Goal: Contribute content: Contribute content

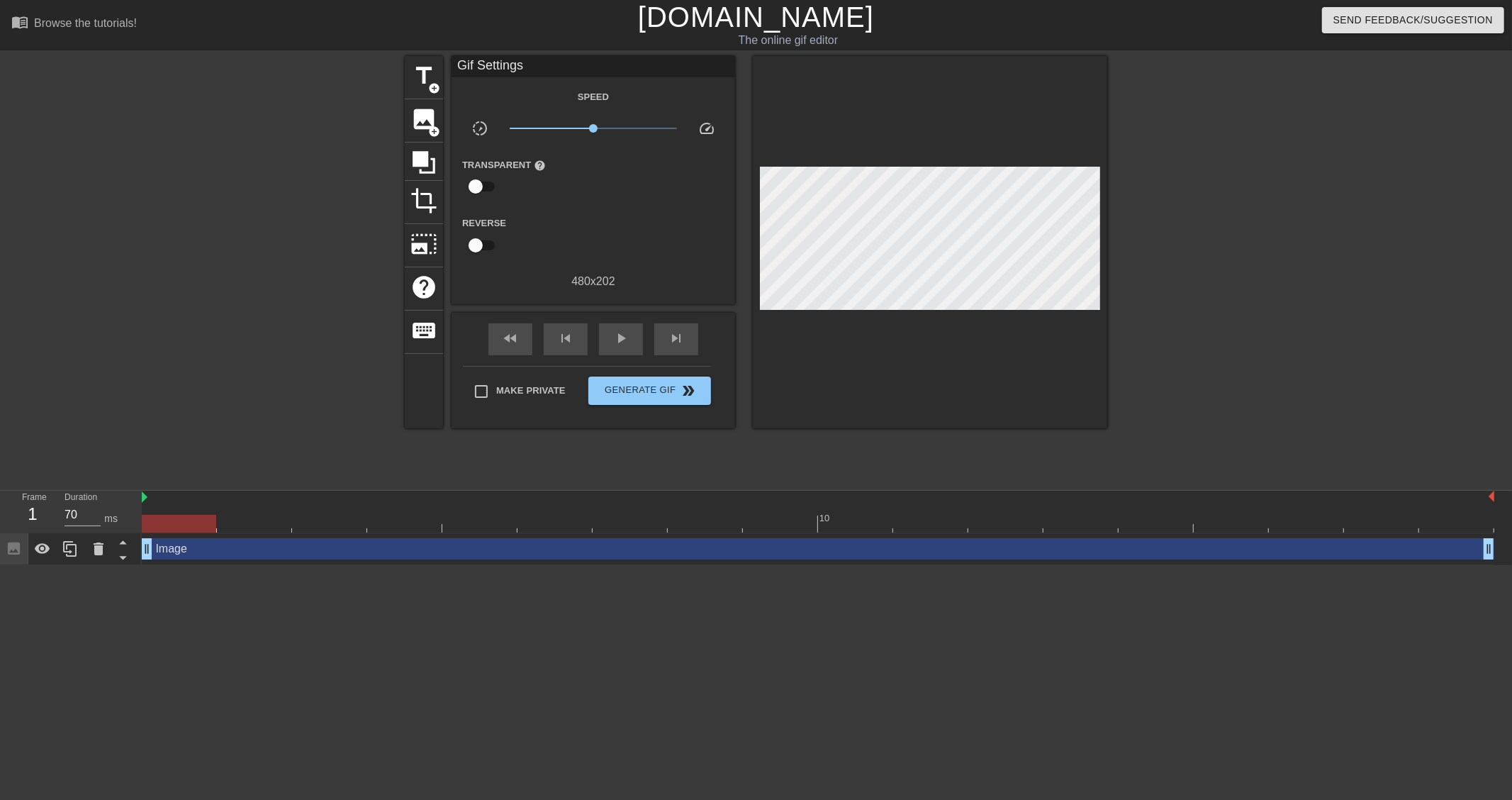
click at [205, 389] on div at bounding box center [282, 269] width 212 height 425
click at [294, 565] on html "menu_book Browse the tutorials! [DOMAIN_NAME] The online gif editor Send Feedba…" at bounding box center [756, 282] width 1512 height 565
click at [424, 122] on span "image" at bounding box center [423, 118] width 27 height 27
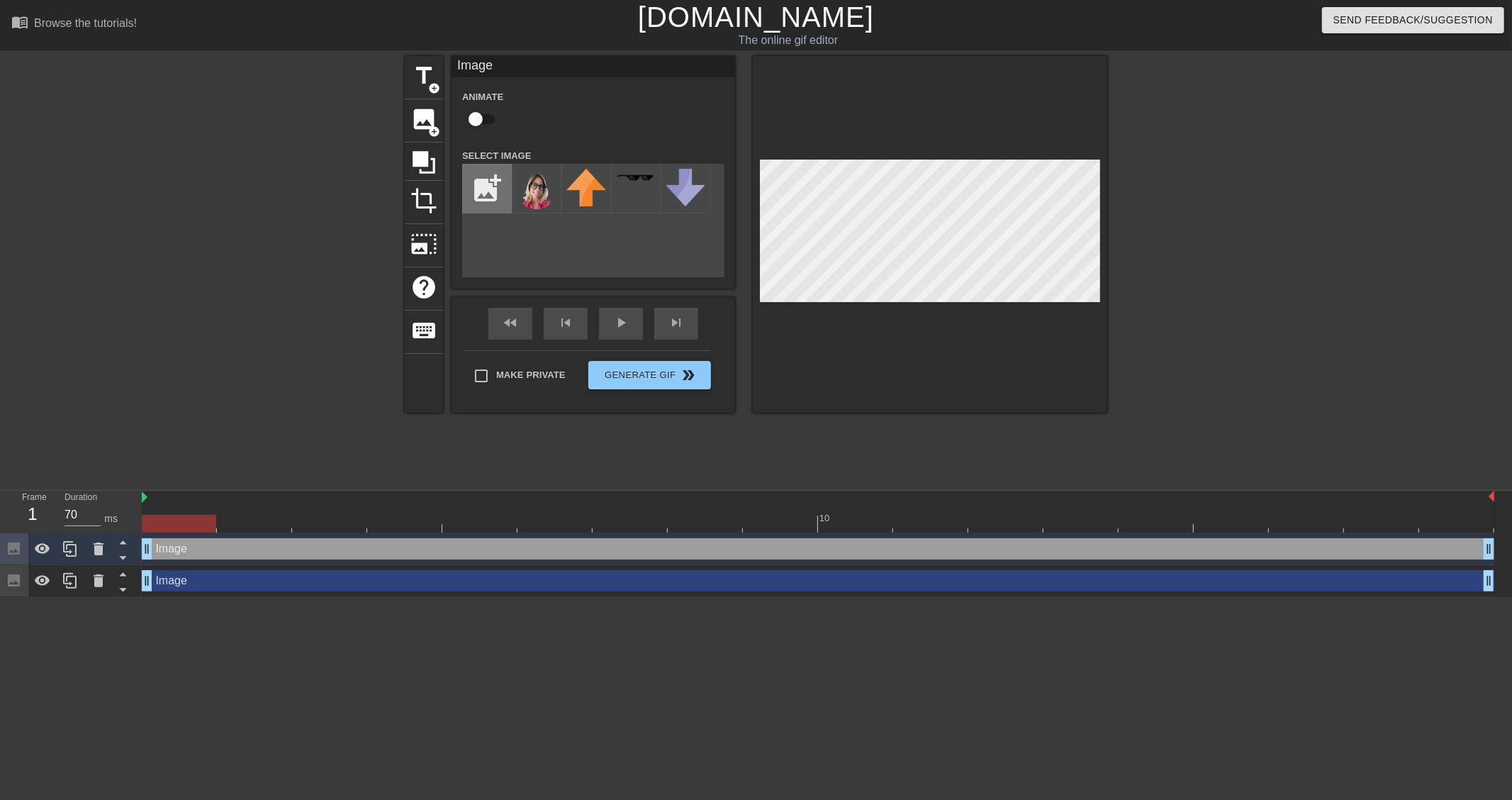
click at [480, 196] on input "file" at bounding box center [487, 188] width 48 height 48
type input "C:\fakepath\image-removebg-preview (10).png"
click at [534, 199] on img at bounding box center [536, 189] width 39 height 41
click at [270, 525] on div at bounding box center [818, 523] width 1353 height 18
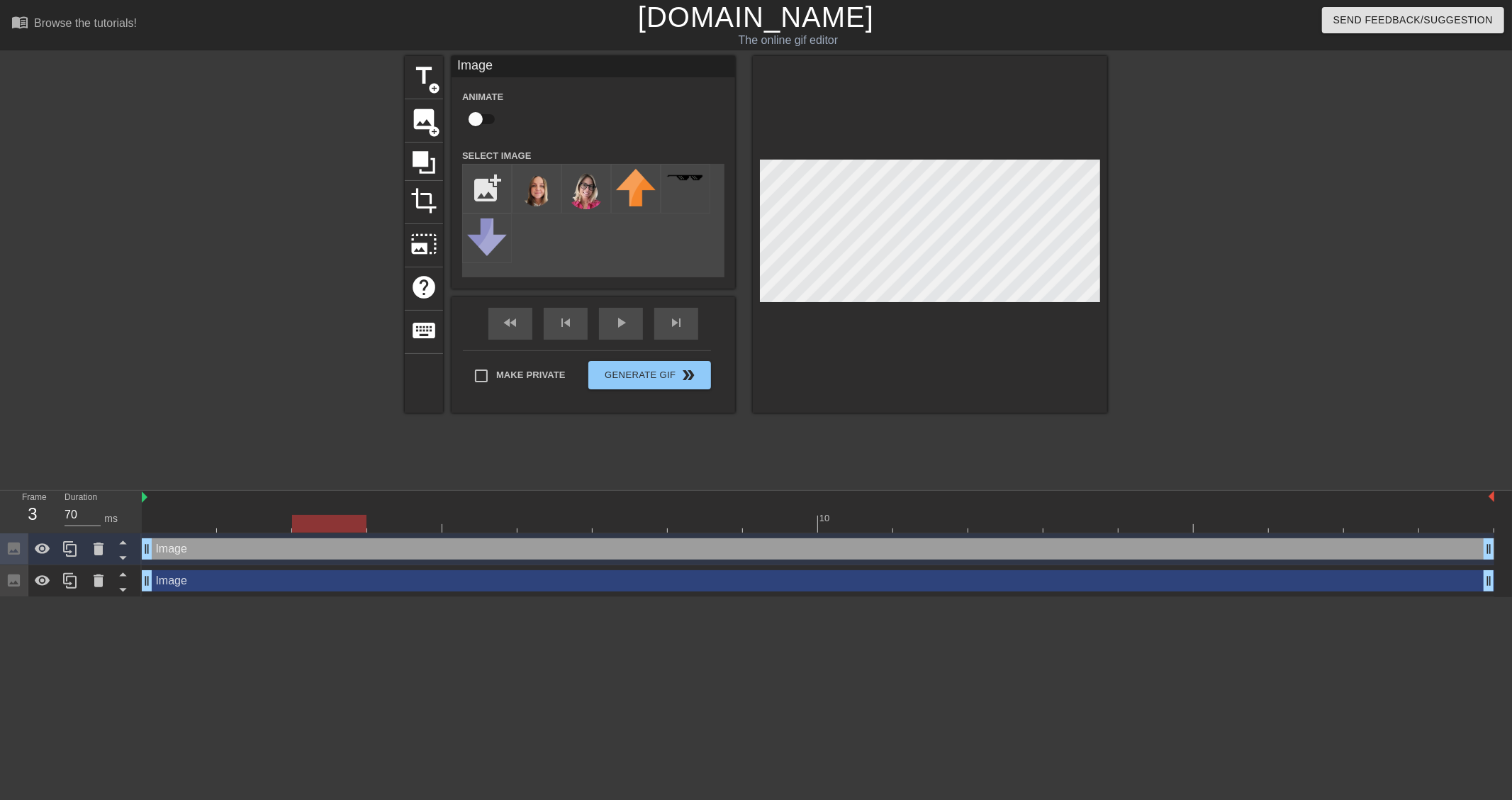
click at [336, 522] on div at bounding box center [818, 523] width 1353 height 18
click at [418, 522] on div at bounding box center [818, 523] width 1353 height 18
click at [489, 525] on div at bounding box center [818, 523] width 1353 height 18
click at [551, 518] on div at bounding box center [818, 523] width 1353 height 18
click at [621, 522] on div at bounding box center [818, 523] width 1353 height 18
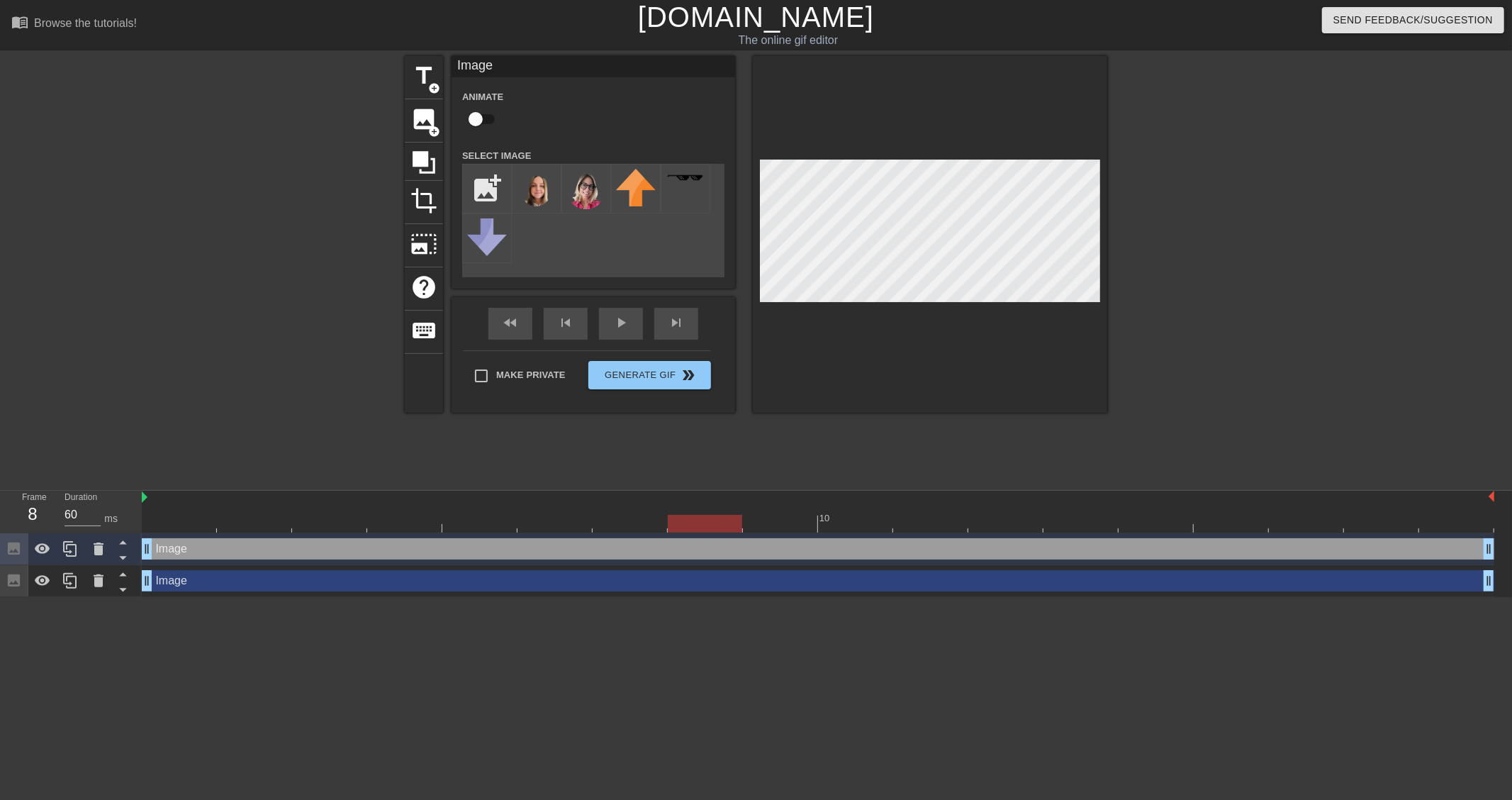
click at [709, 522] on div at bounding box center [818, 523] width 1353 height 18
click at [773, 516] on div at bounding box center [818, 523] width 1353 height 18
click at [848, 520] on div at bounding box center [818, 523] width 1353 height 18
click at [932, 520] on div at bounding box center [818, 523] width 1353 height 18
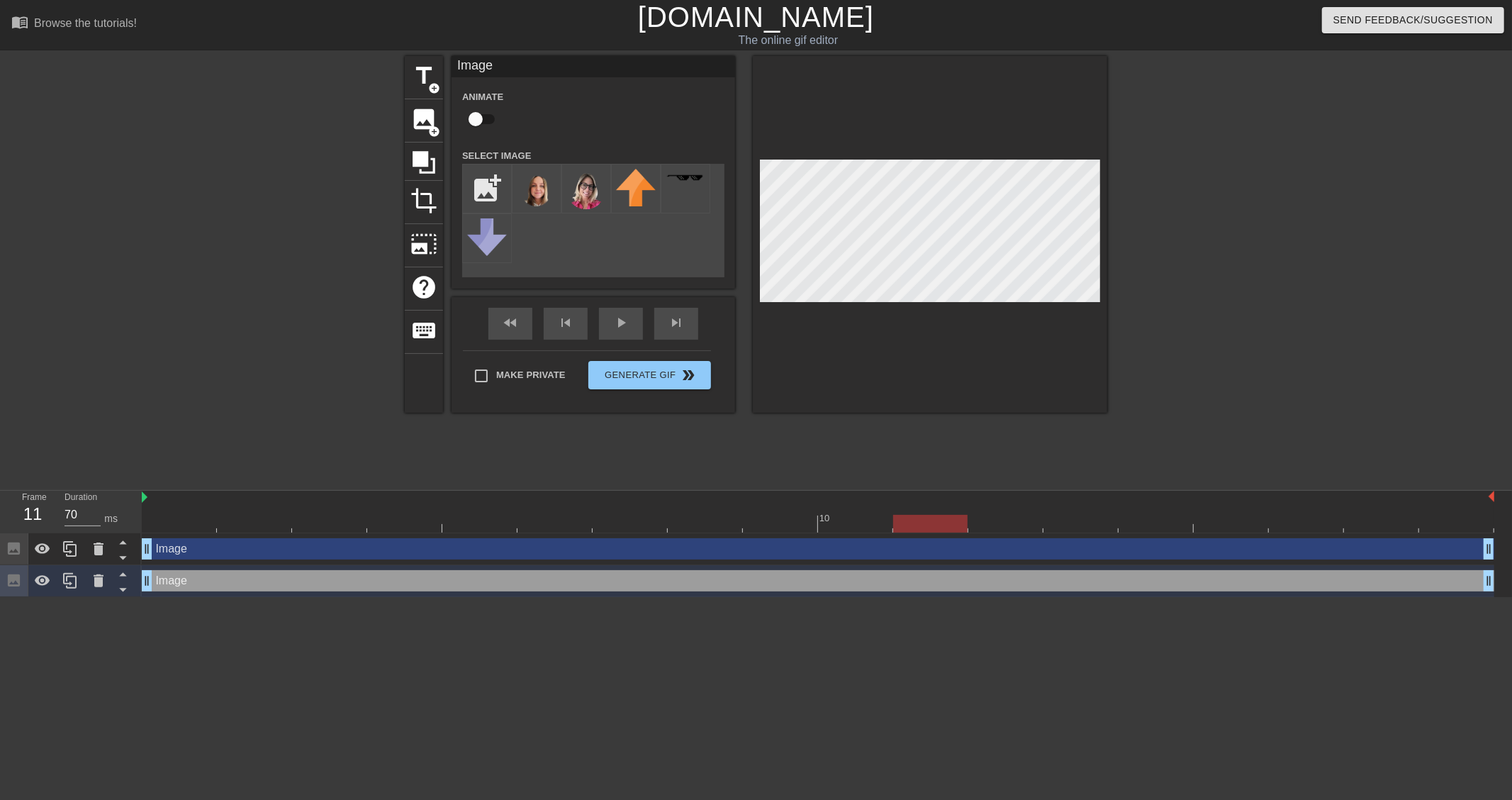
click at [995, 520] on div at bounding box center [818, 523] width 1353 height 18
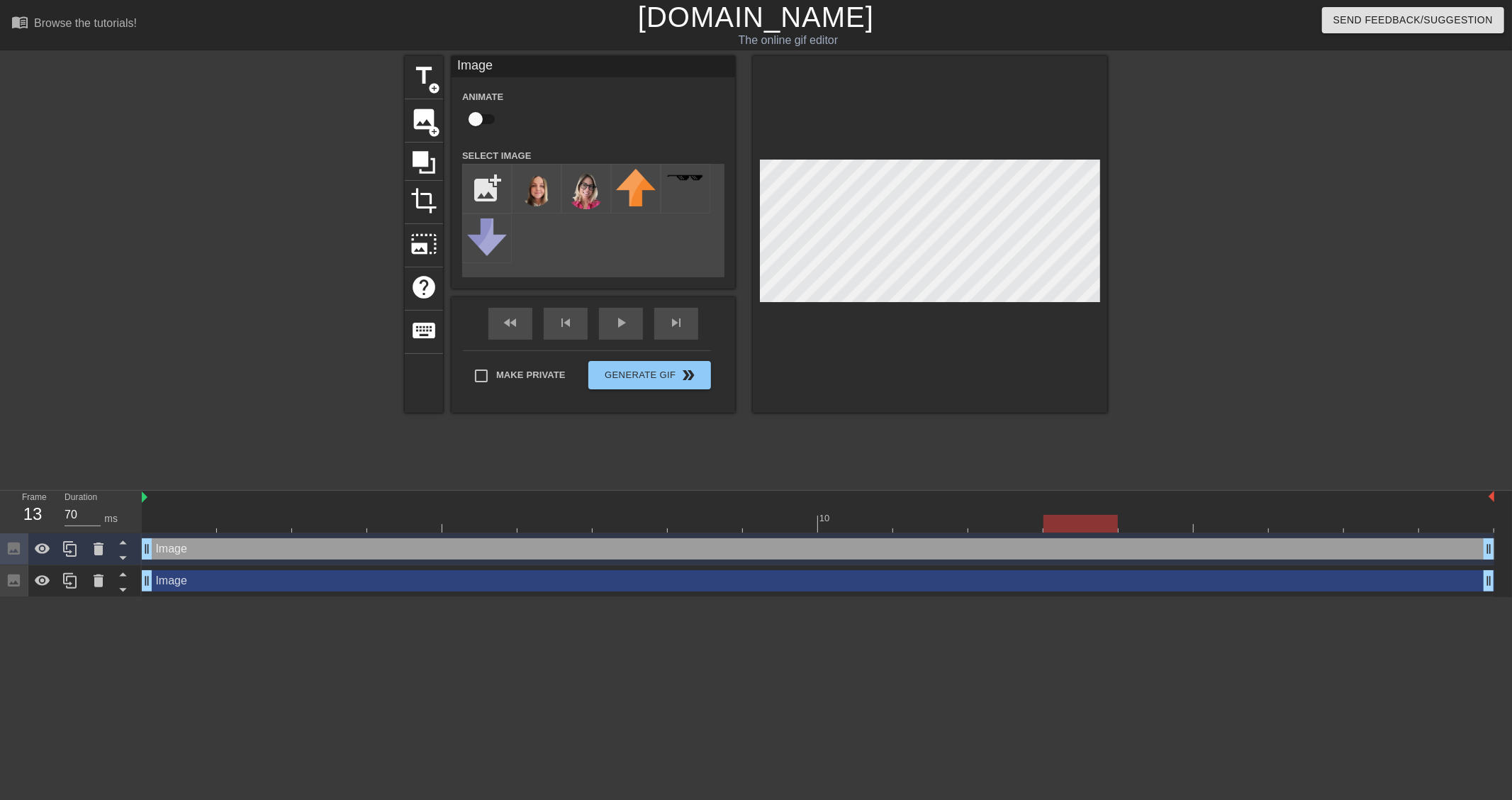
click at [1064, 521] on div at bounding box center [818, 523] width 1353 height 18
click at [1132, 513] on div at bounding box center [1156, 513] width 75 height 18
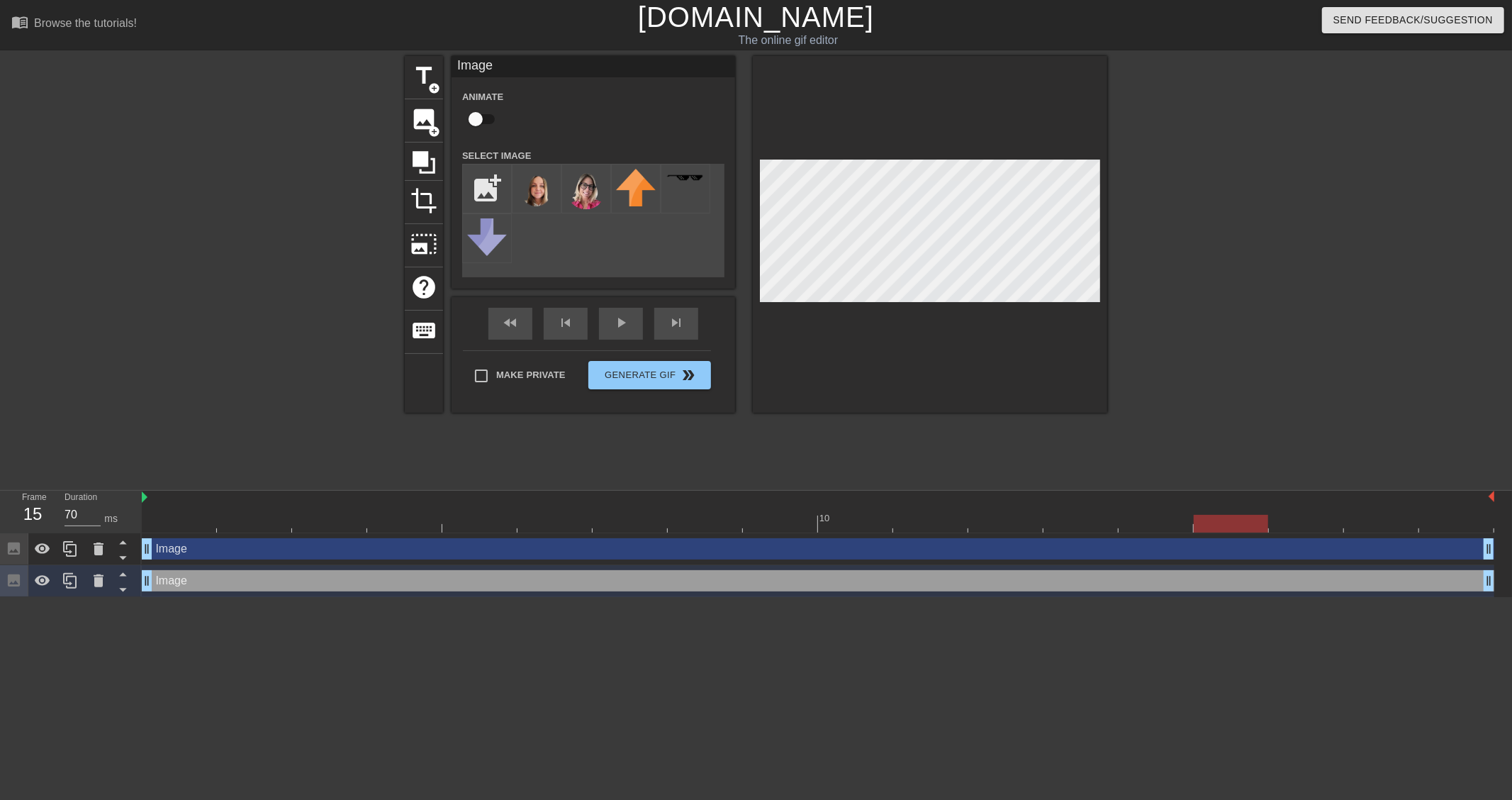
click at [1237, 522] on div at bounding box center [818, 523] width 1353 height 18
click at [1315, 521] on div at bounding box center [818, 523] width 1353 height 18
click at [1366, 523] on div at bounding box center [818, 523] width 1353 height 18
click at [1437, 520] on div at bounding box center [818, 523] width 1353 height 18
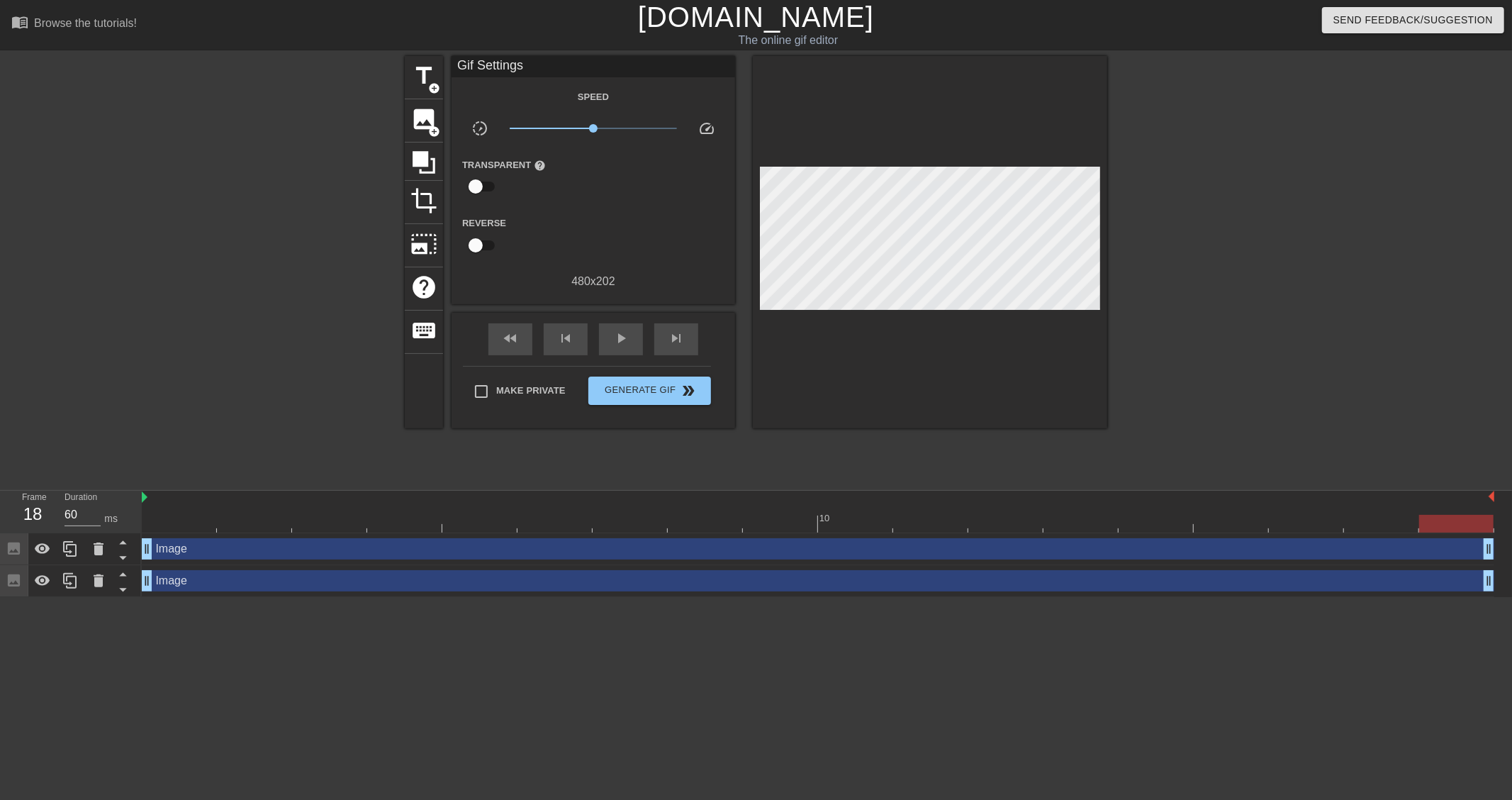
click at [555, 597] on html "menu_book Browse the tutorials! [DOMAIN_NAME] The online gif editor Send Feedba…" at bounding box center [756, 299] width 1512 height 597
click at [140, 498] on div at bounding box center [142, 497] width 7 height 14
click at [192, 509] on div at bounding box center [179, 513] width 75 height 18
click at [235, 583] on div "Image drag_handle drag_handle" at bounding box center [818, 580] width 1353 height 21
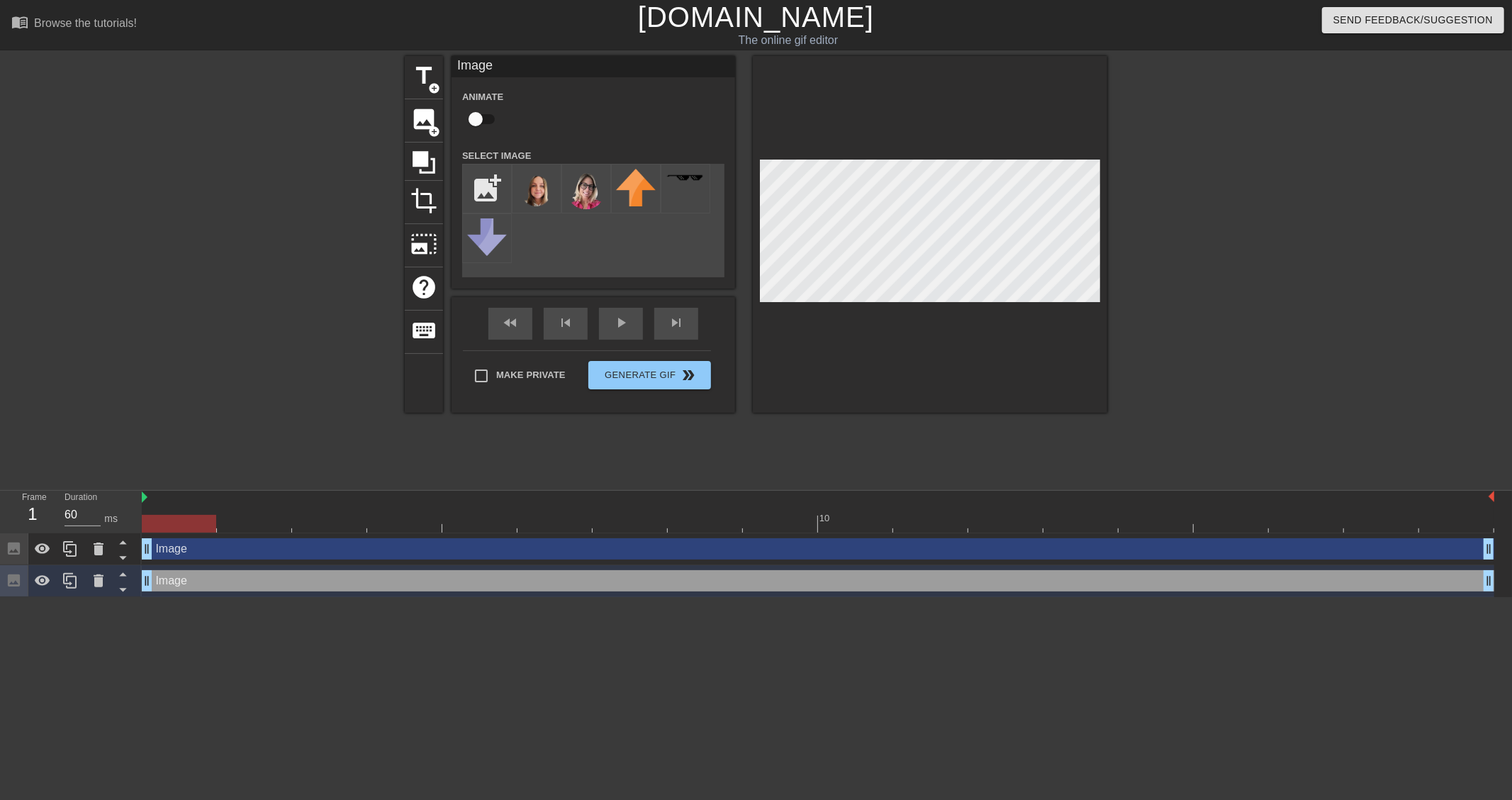
click at [264, 520] on div at bounding box center [818, 523] width 1353 height 18
click at [264, 523] on div at bounding box center [254, 523] width 74 height 18
type input "70"
click at [324, 523] on div at bounding box center [818, 523] width 1353 height 18
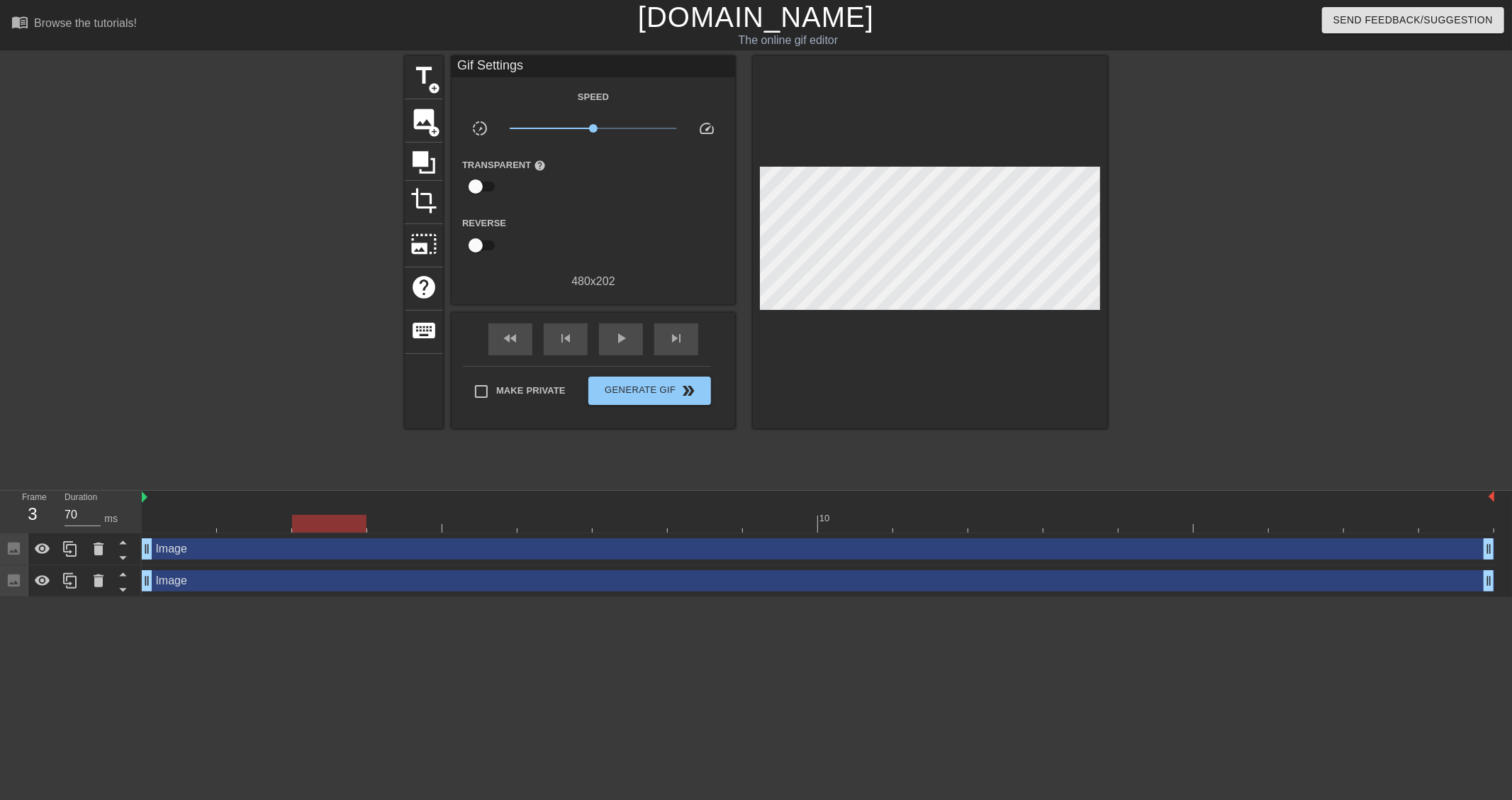
drag, startPoint x: 550, startPoint y: 617, endPoint x: 528, endPoint y: 615, distance: 22.1
click at [550, 597] on html "menu_book Browse the tutorials! [DOMAIN_NAME] The online gif editor Send Feedba…" at bounding box center [756, 299] width 1512 height 597
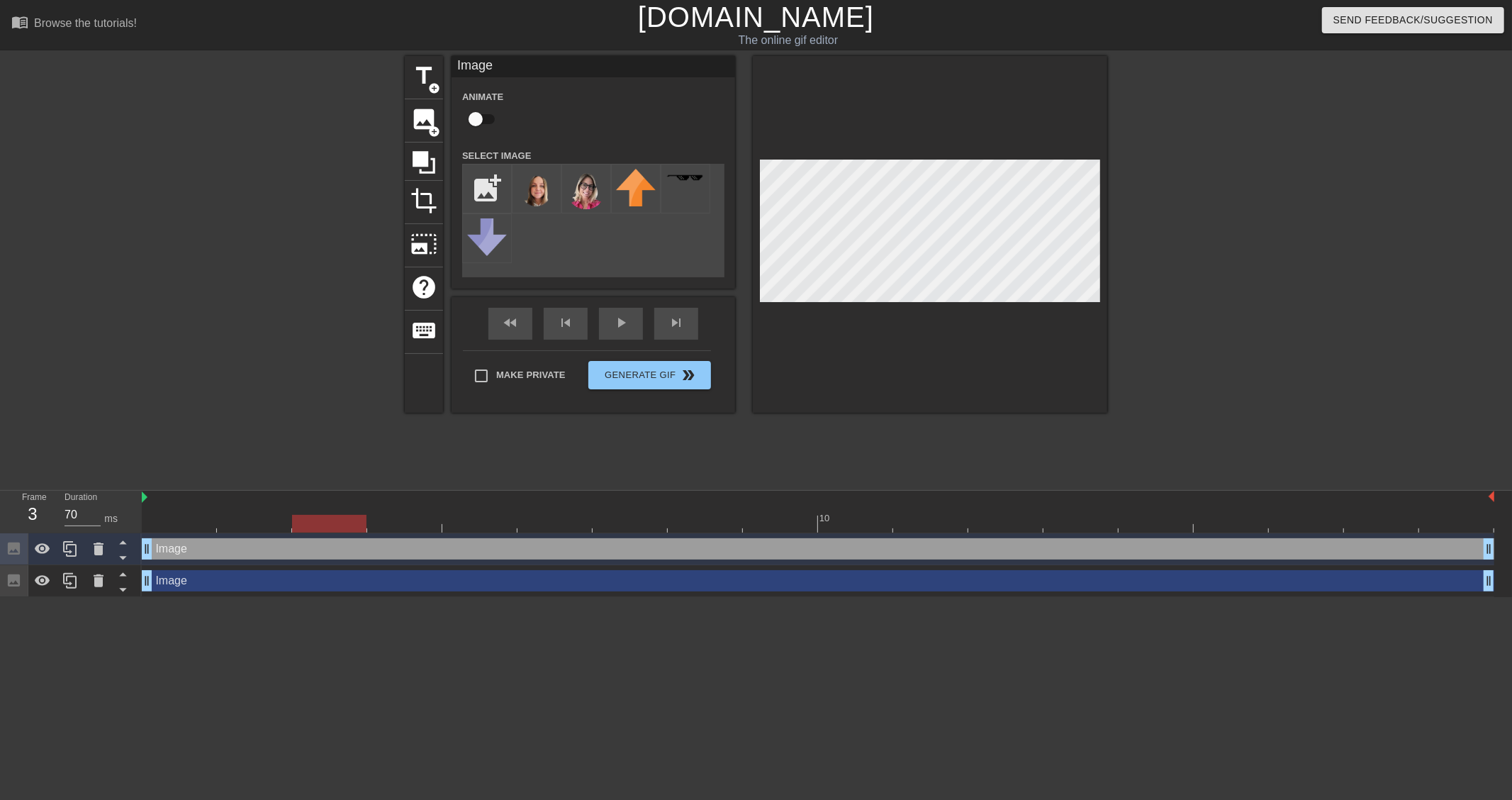
click at [407, 544] on div "Image drag_handle drag_handle" at bounding box center [818, 549] width 1353 height 21
click at [405, 514] on div at bounding box center [818, 523] width 1353 height 18
click at [484, 122] on input "checkbox" at bounding box center [476, 118] width 80 height 27
checkbox input "true"
click at [184, 526] on div at bounding box center [818, 523] width 1353 height 18
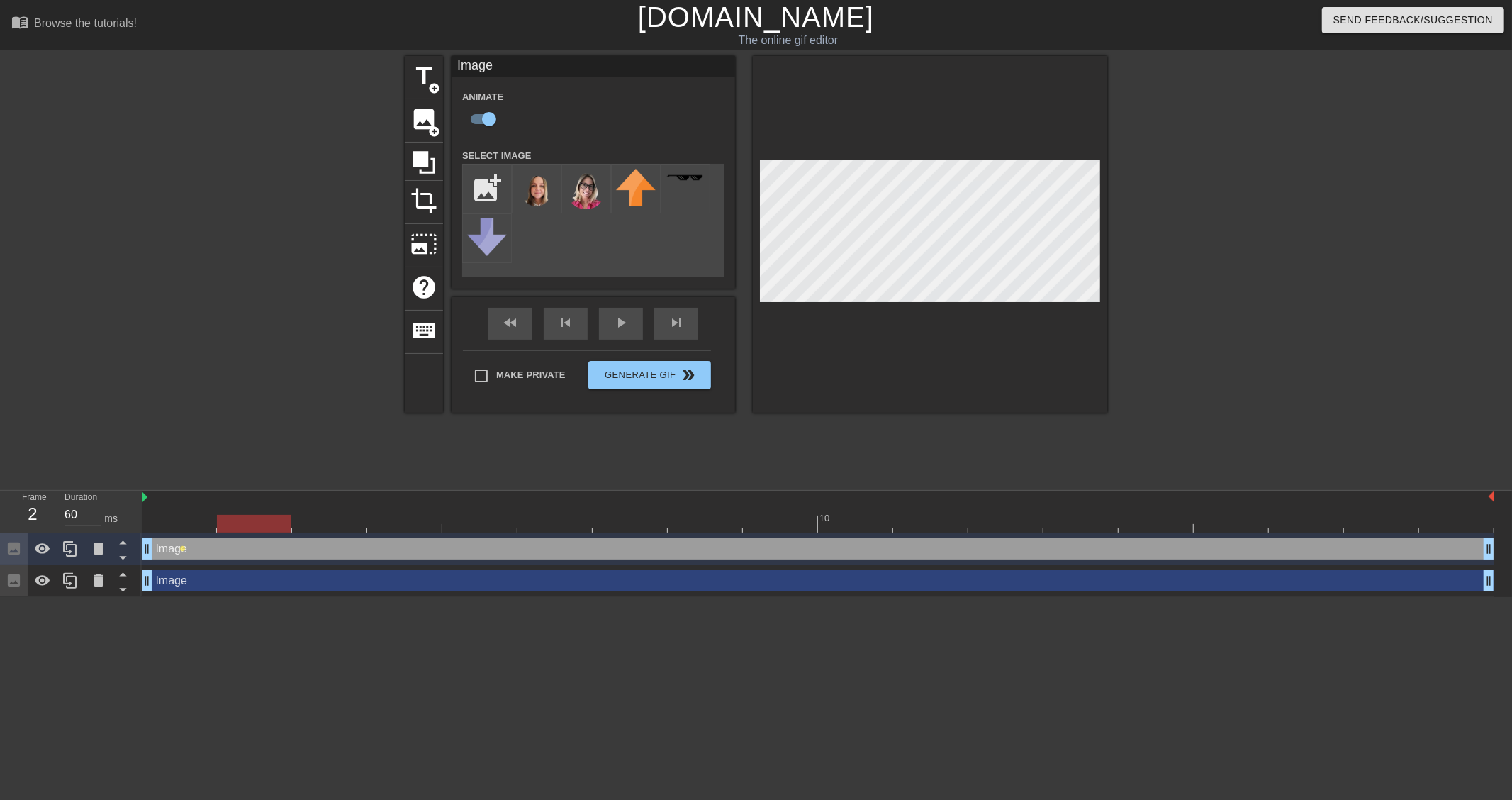
click at [280, 520] on div at bounding box center [818, 523] width 1353 height 18
click at [342, 526] on div at bounding box center [818, 523] width 1353 height 18
click at [395, 528] on div at bounding box center [818, 523] width 1353 height 18
click at [484, 535] on div "Image drag_handle drag_handle lens lens lens lens" at bounding box center [818, 549] width 1353 height 32
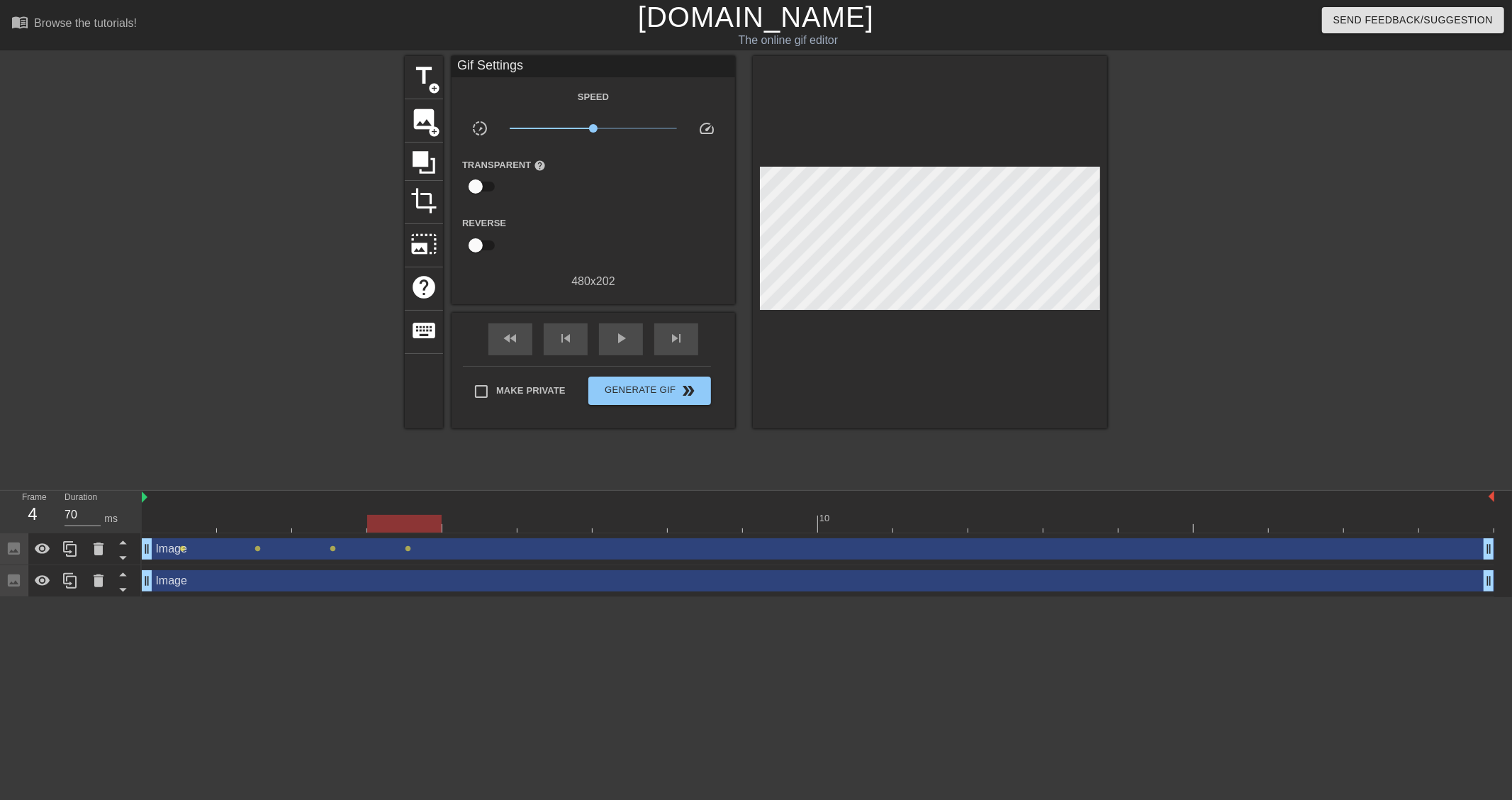
type input "60"
click at [490, 526] on div at bounding box center [818, 523] width 1353 height 18
click at [495, 548] on div "Image drag_handle drag_handle" at bounding box center [818, 549] width 1353 height 21
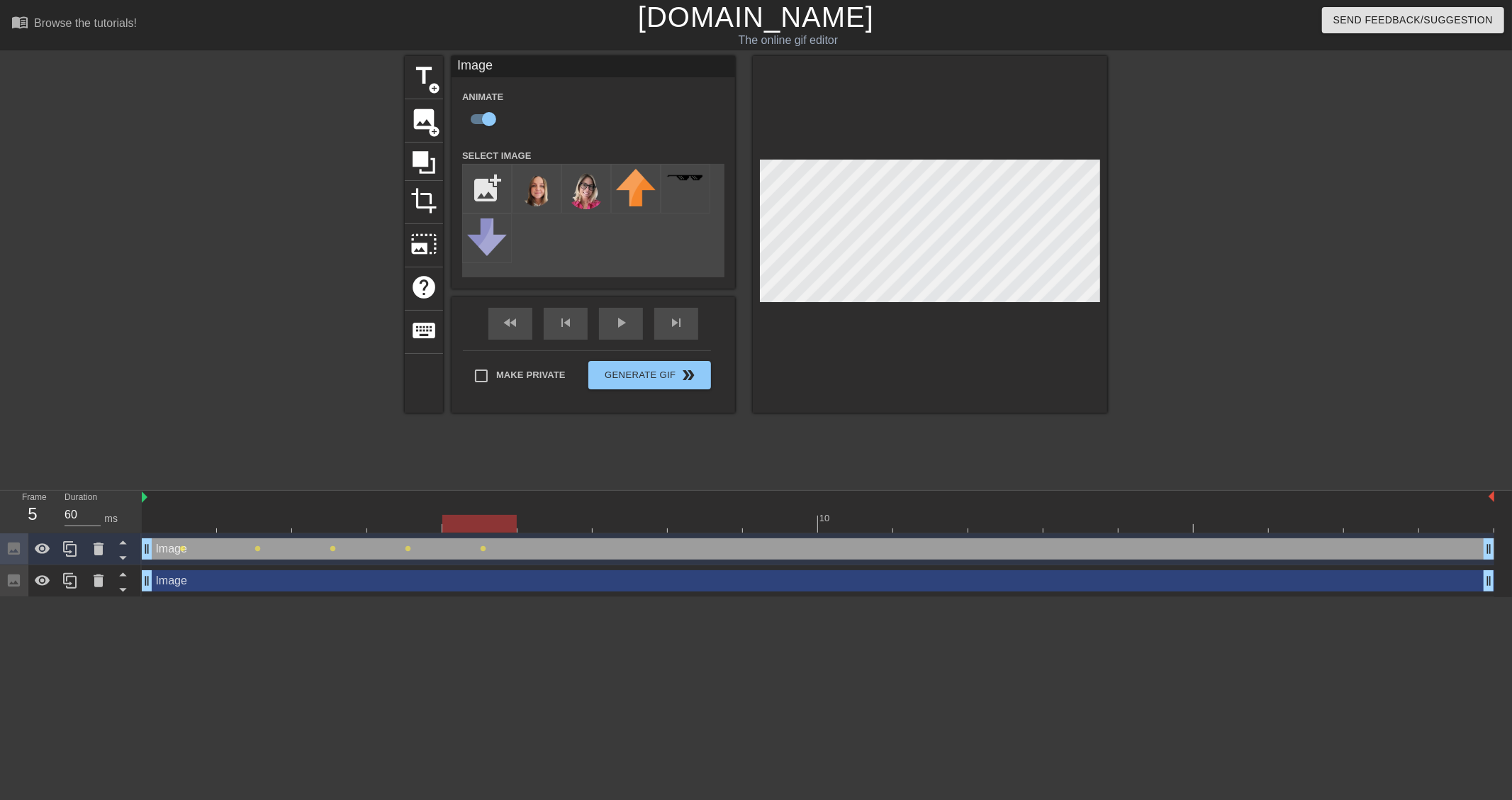
checkbox input "false"
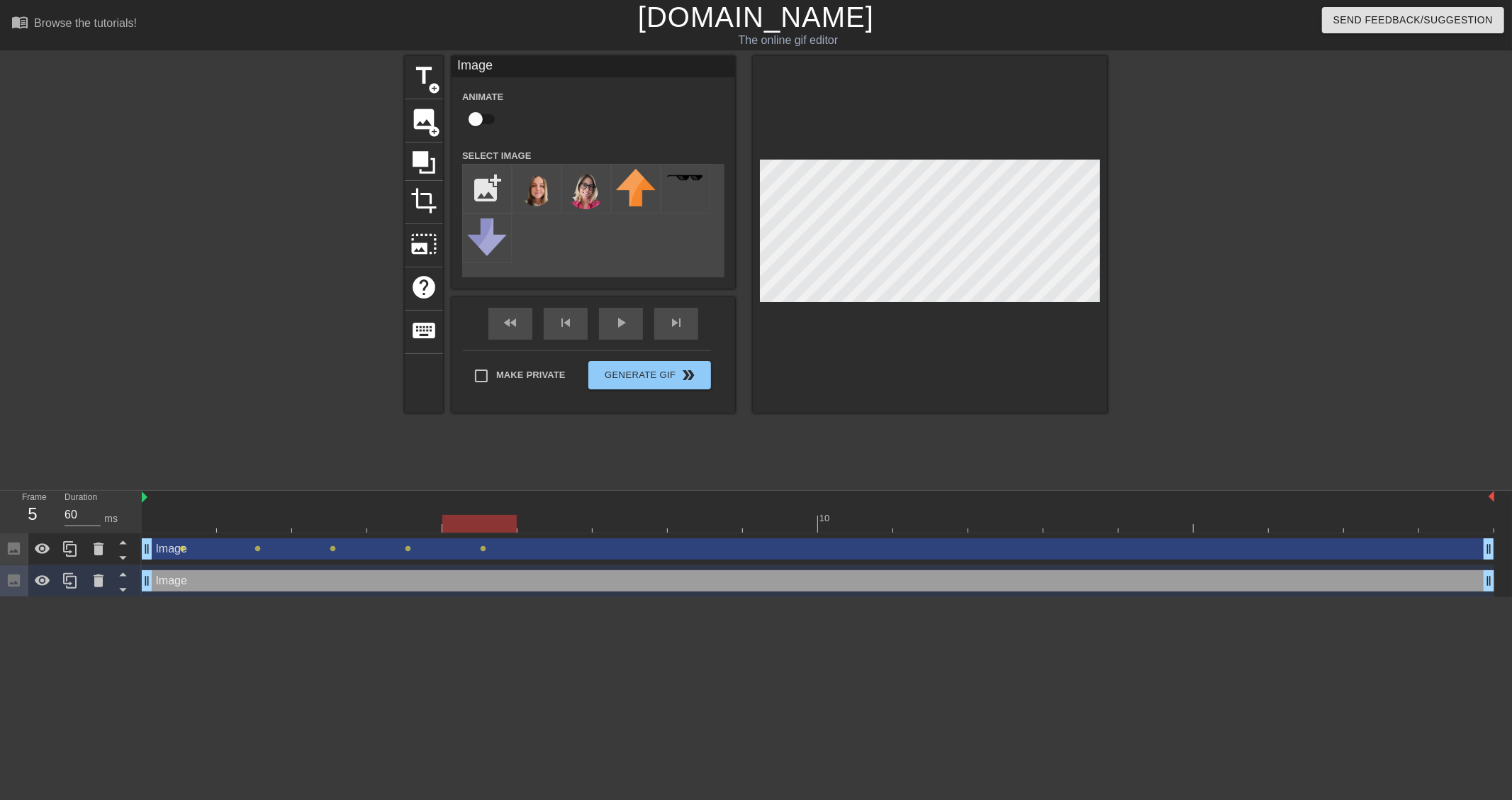
click at [402, 579] on div "Image drag_handle drag_handle" at bounding box center [818, 580] width 1353 height 21
click at [416, 514] on div at bounding box center [818, 523] width 1353 height 18
click at [480, 523] on div at bounding box center [818, 523] width 1353 height 18
type input "70"
click at [535, 526] on div at bounding box center [818, 523] width 1353 height 18
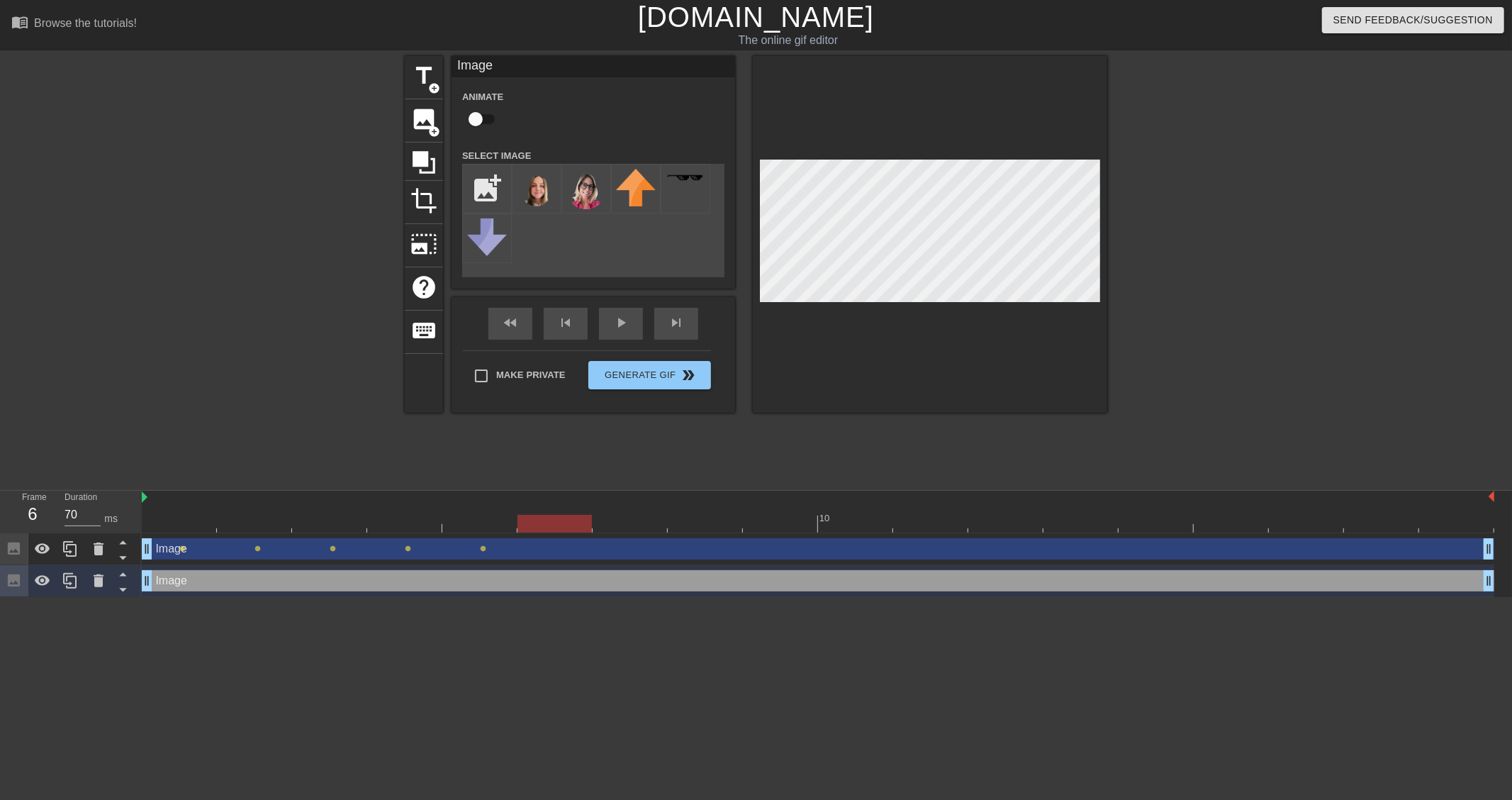
click at [625, 526] on div at bounding box center [818, 523] width 1353 height 18
checkbox input "true"
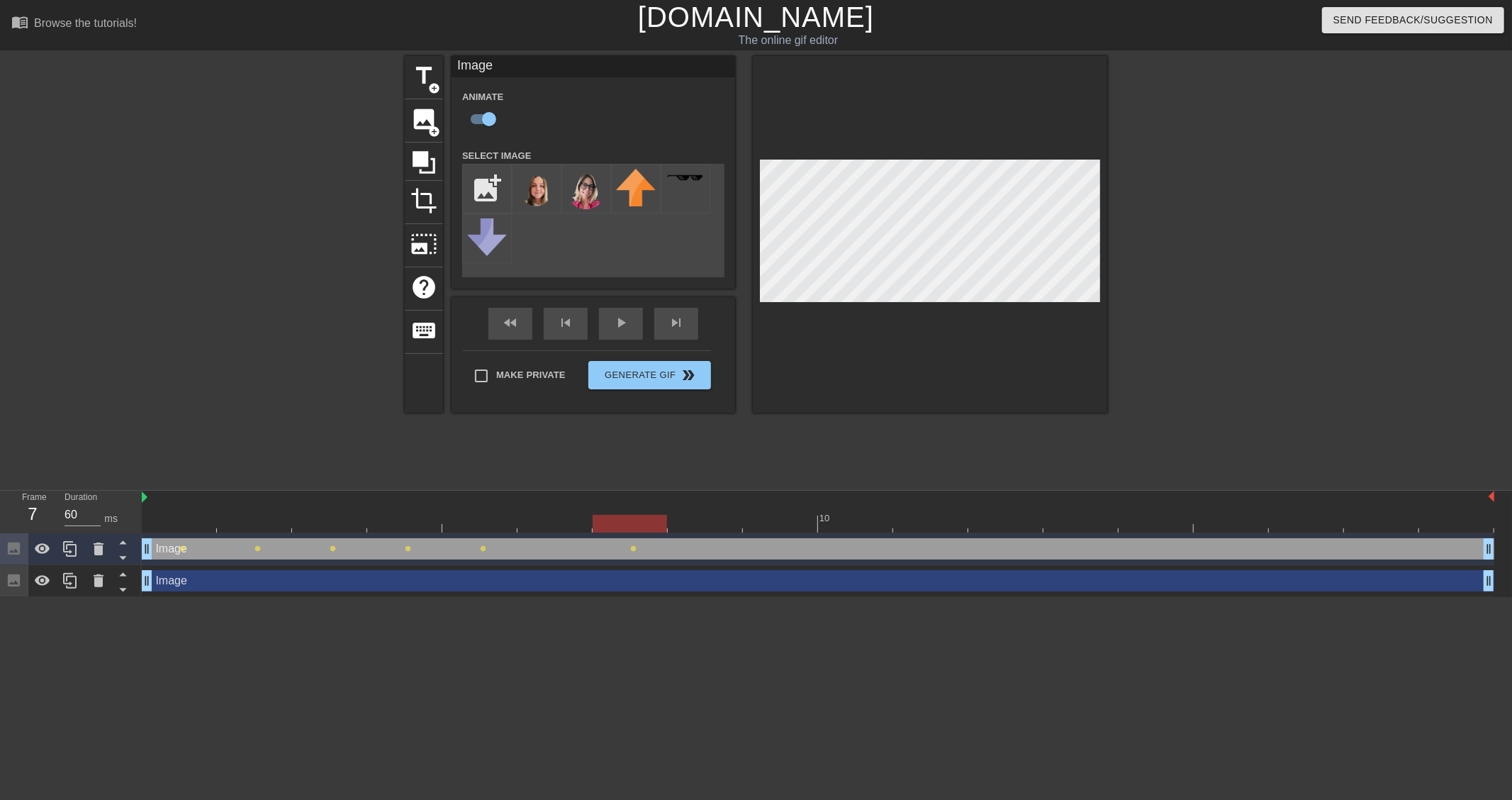
click at [691, 526] on div at bounding box center [818, 523] width 1353 height 18
click at [777, 530] on div at bounding box center [818, 523] width 1353 height 18
click at [859, 513] on div "10" at bounding box center [855, 513] width 75 height 18
click at [919, 515] on div at bounding box center [818, 523] width 1353 height 18
click at [1024, 519] on div at bounding box center [818, 523] width 1353 height 18
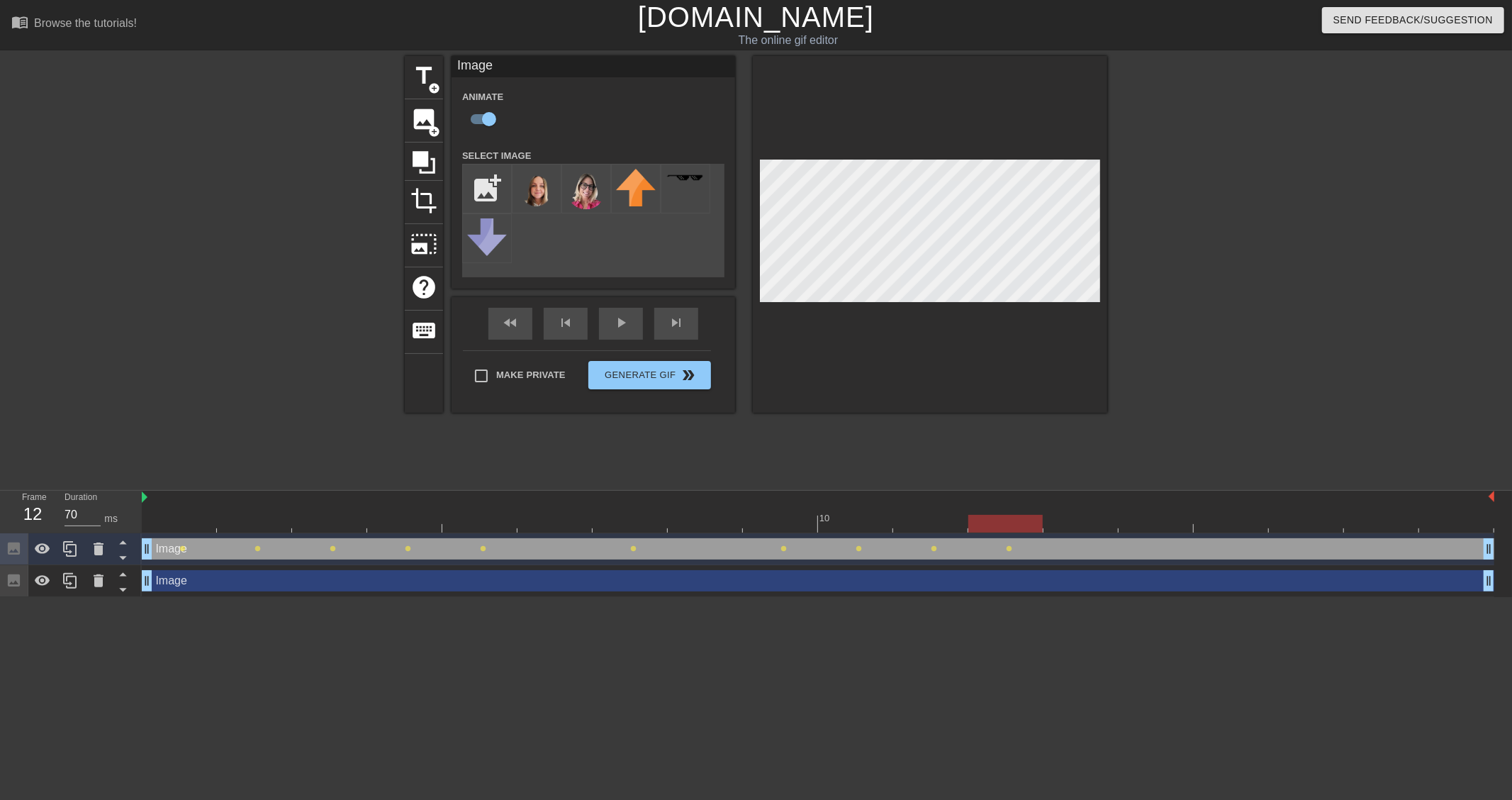
click at [1079, 519] on div at bounding box center [818, 523] width 1353 height 18
click at [1174, 519] on div at bounding box center [818, 523] width 1353 height 18
click at [1214, 525] on div at bounding box center [818, 523] width 1353 height 18
click at [1284, 518] on div at bounding box center [818, 523] width 1353 height 18
type input "60"
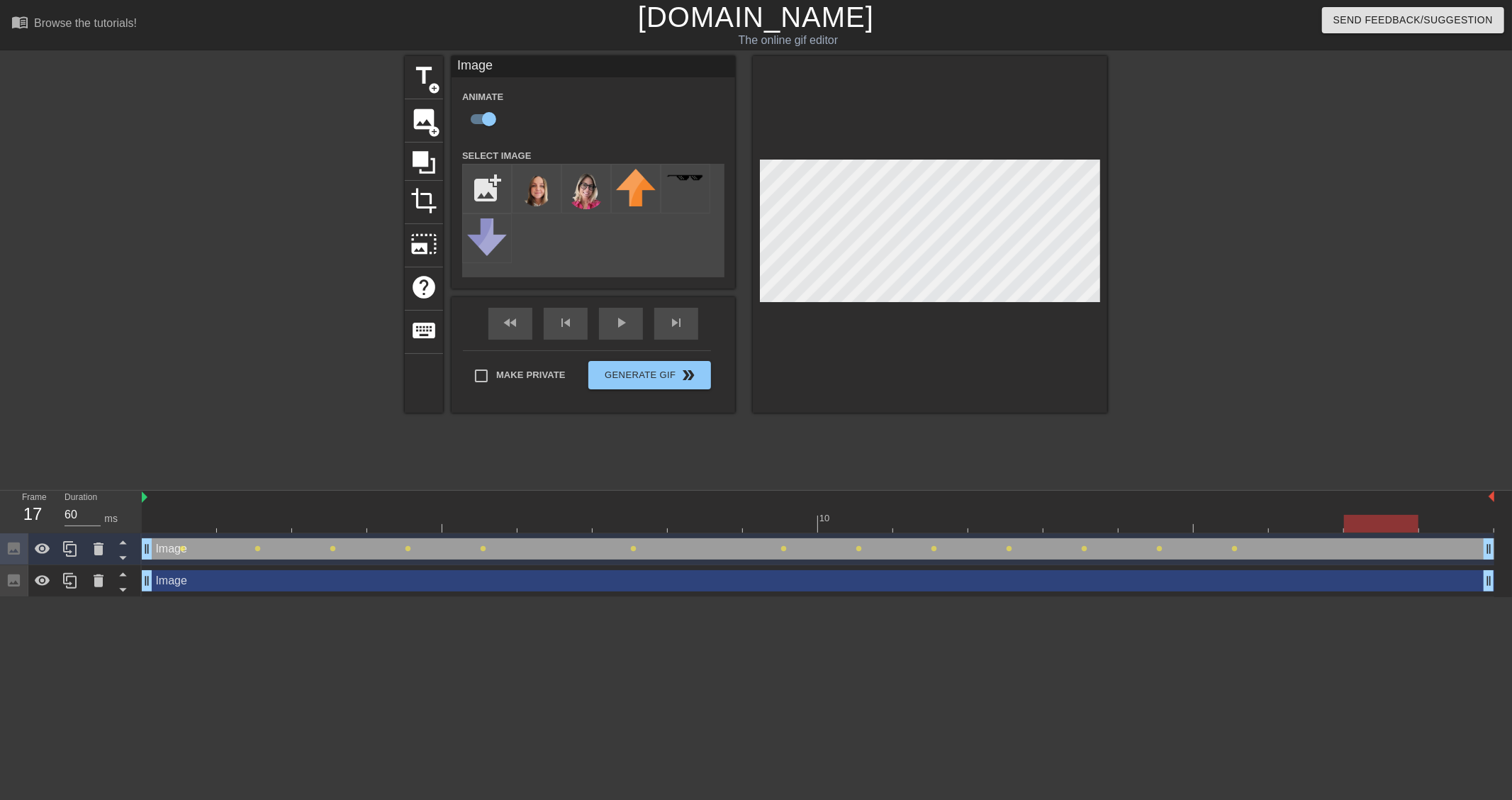
click at [1381, 518] on div at bounding box center [818, 523] width 1353 height 18
click at [1442, 525] on div at bounding box center [818, 523] width 1353 height 18
click at [282, 584] on div "Image drag_handle drag_handle" at bounding box center [818, 580] width 1353 height 21
checkbox input "false"
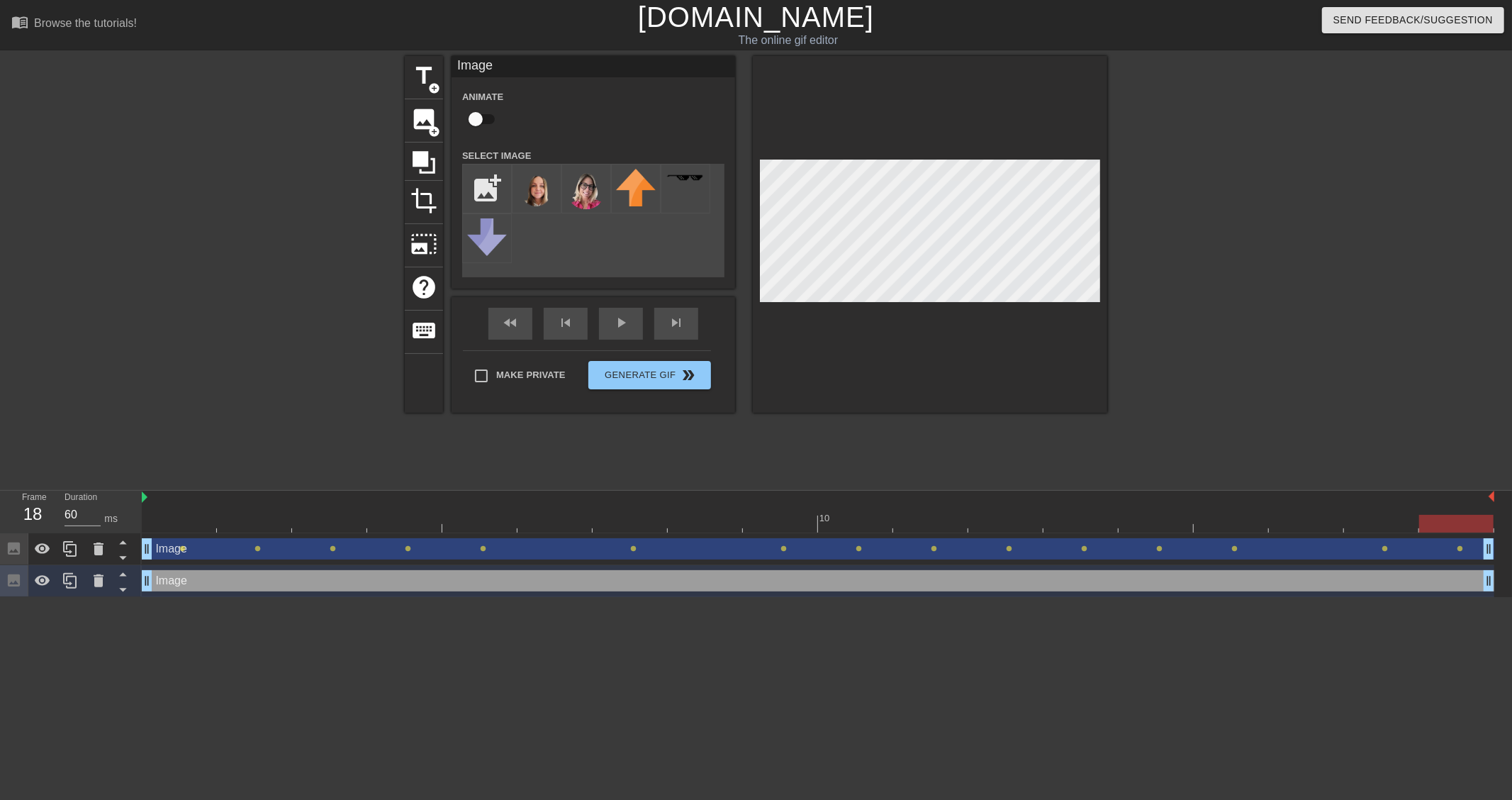
type input "70"
click at [181, 515] on div at bounding box center [818, 523] width 1353 height 18
click at [477, 121] on input "checkbox" at bounding box center [476, 118] width 80 height 27
checkbox input "true"
click at [258, 514] on div at bounding box center [818, 523] width 1353 height 18
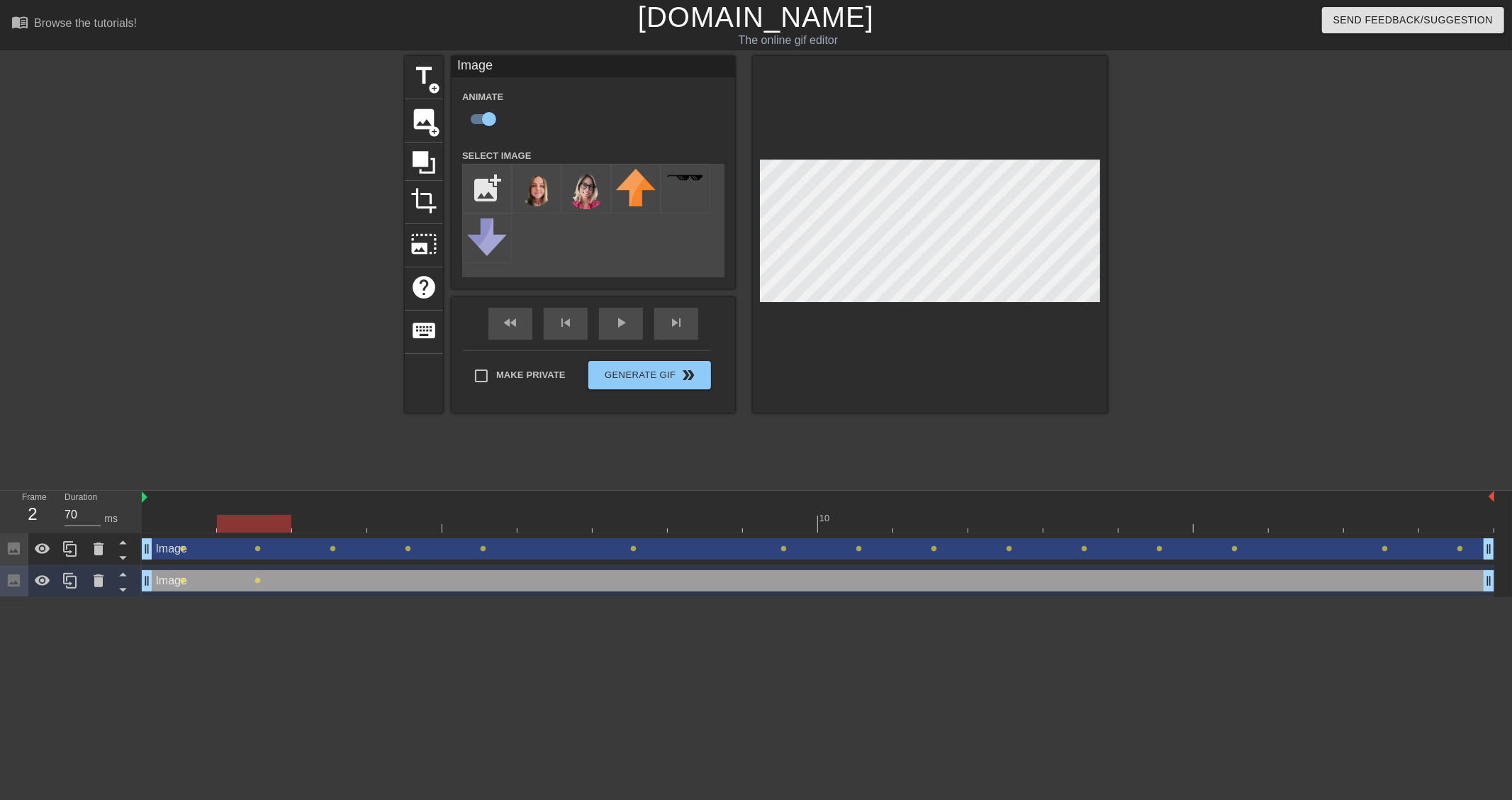
click at [336, 520] on div at bounding box center [818, 523] width 1353 height 18
click at [409, 530] on div at bounding box center [818, 523] width 1353 height 18
click at [459, 518] on div at bounding box center [818, 523] width 1353 height 18
click at [575, 523] on div at bounding box center [818, 523] width 1353 height 18
click at [640, 523] on div at bounding box center [818, 523] width 1353 height 18
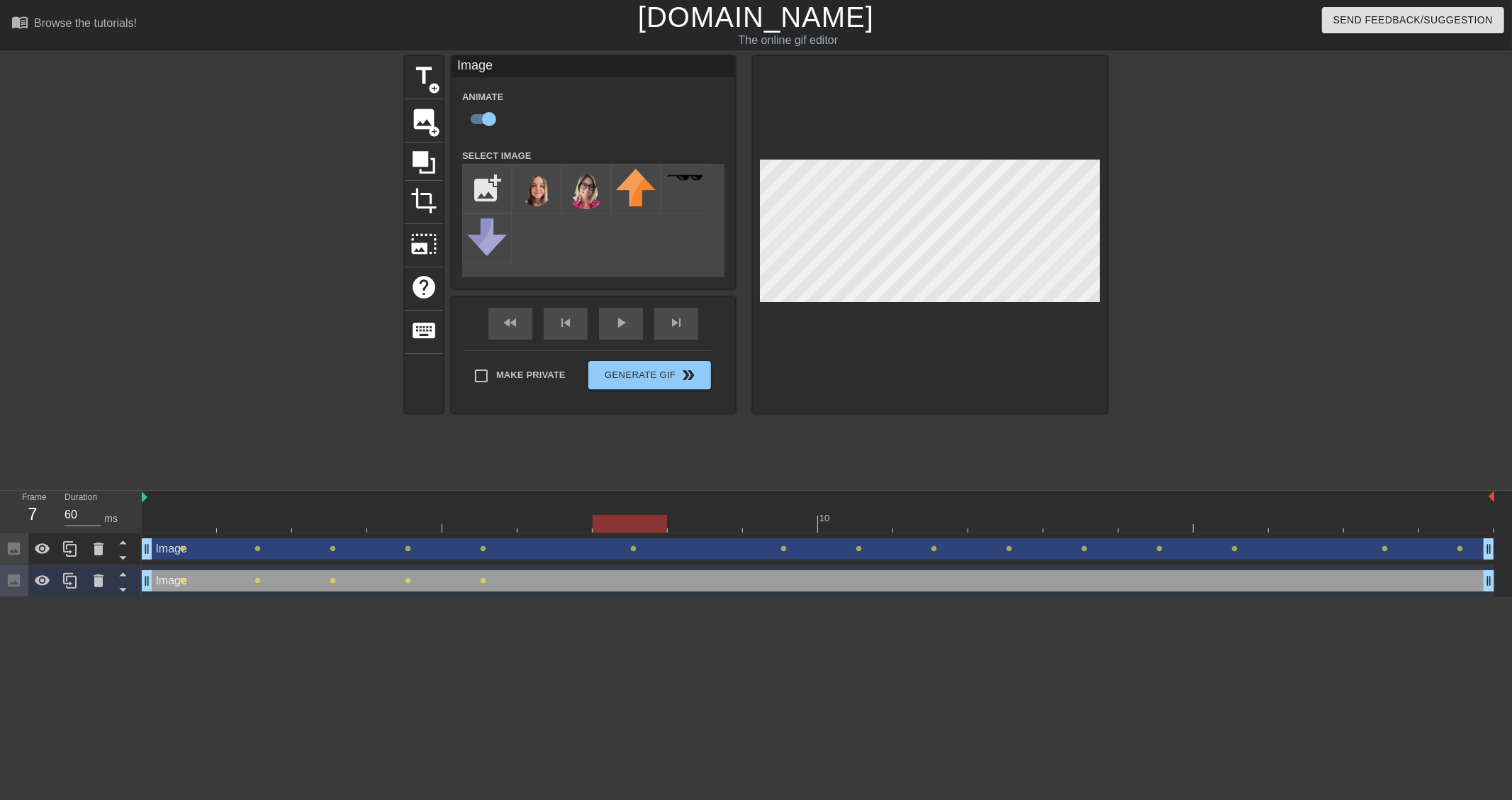
click at [716, 522] on div at bounding box center [818, 523] width 1353 height 18
click at [788, 522] on div at bounding box center [818, 523] width 1353 height 18
click at [859, 525] on div at bounding box center [818, 523] width 1353 height 18
click at [934, 522] on div at bounding box center [818, 523] width 1353 height 18
click at [990, 522] on div at bounding box center [818, 523] width 1353 height 18
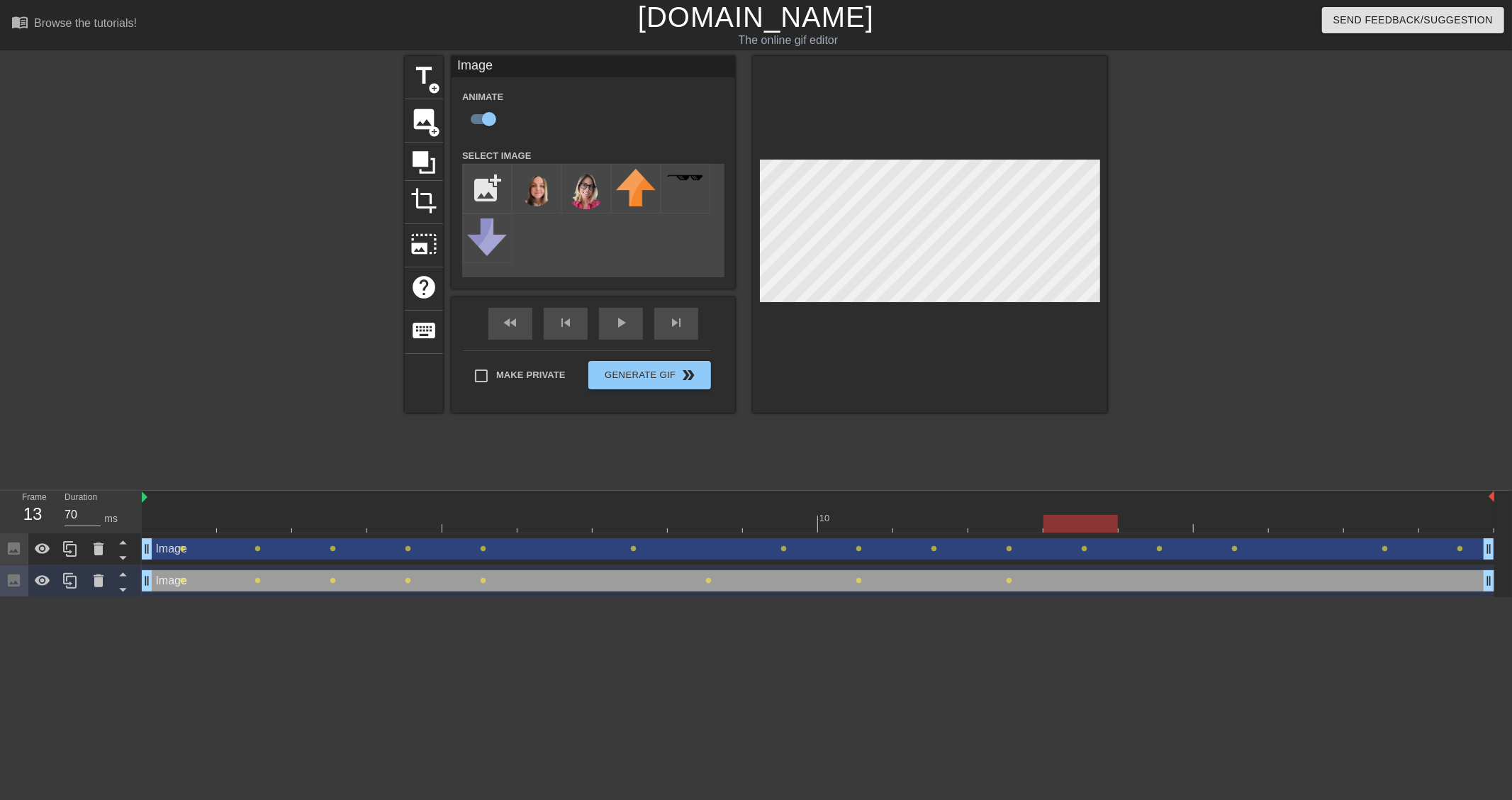
click at [1061, 521] on div at bounding box center [818, 523] width 1353 height 18
click at [1160, 522] on div at bounding box center [818, 523] width 1353 height 18
click at [1246, 520] on div at bounding box center [818, 523] width 1353 height 18
click at [1308, 523] on div at bounding box center [818, 523] width 1353 height 18
type input "60"
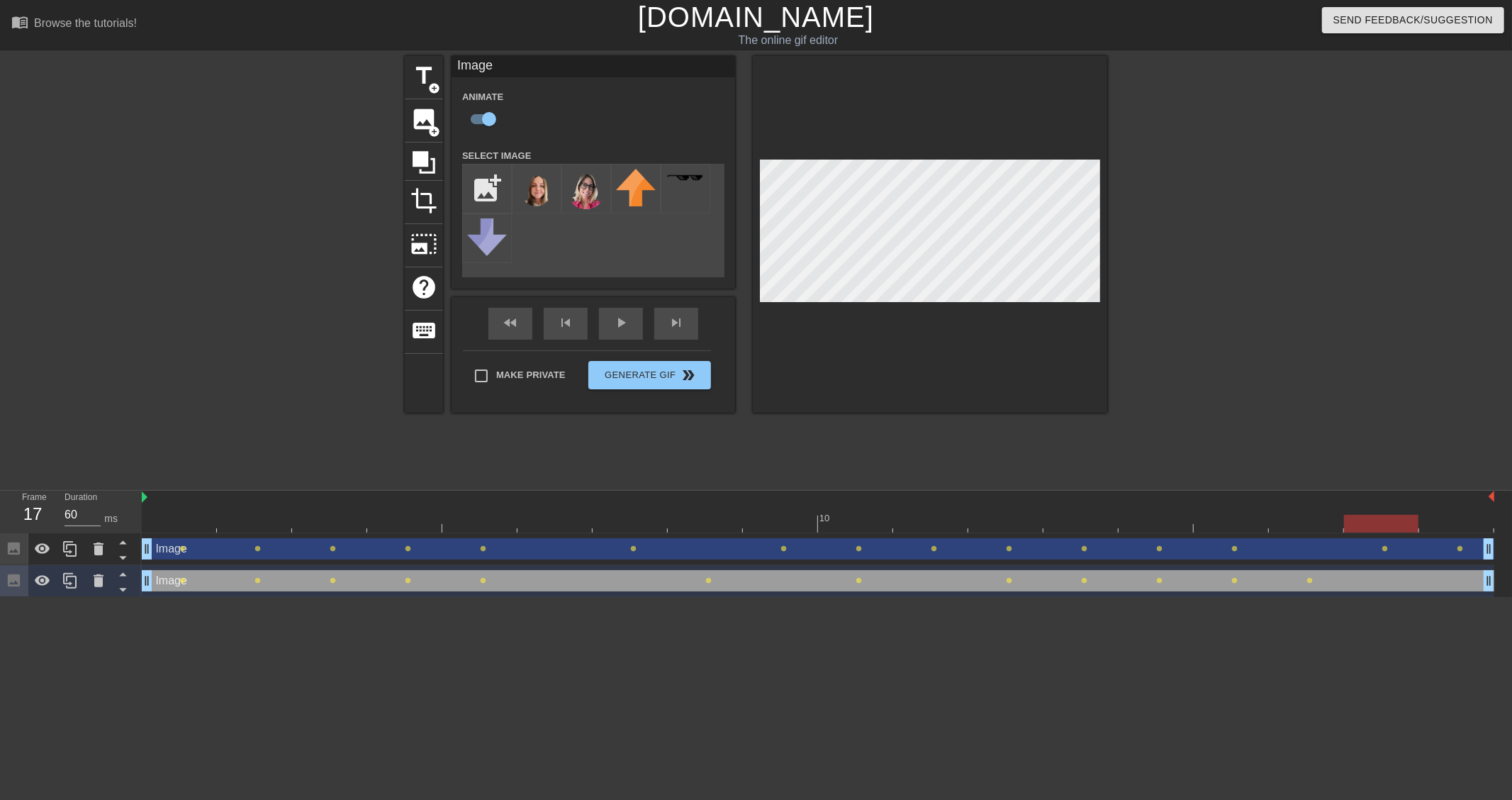
click at [1382, 518] on div at bounding box center [818, 523] width 1353 height 18
click at [1453, 525] on div at bounding box center [818, 523] width 1353 height 18
click at [498, 188] on input "file" at bounding box center [487, 188] width 48 height 48
type input "C:\fakepath\image-removebg-preview (11).png"
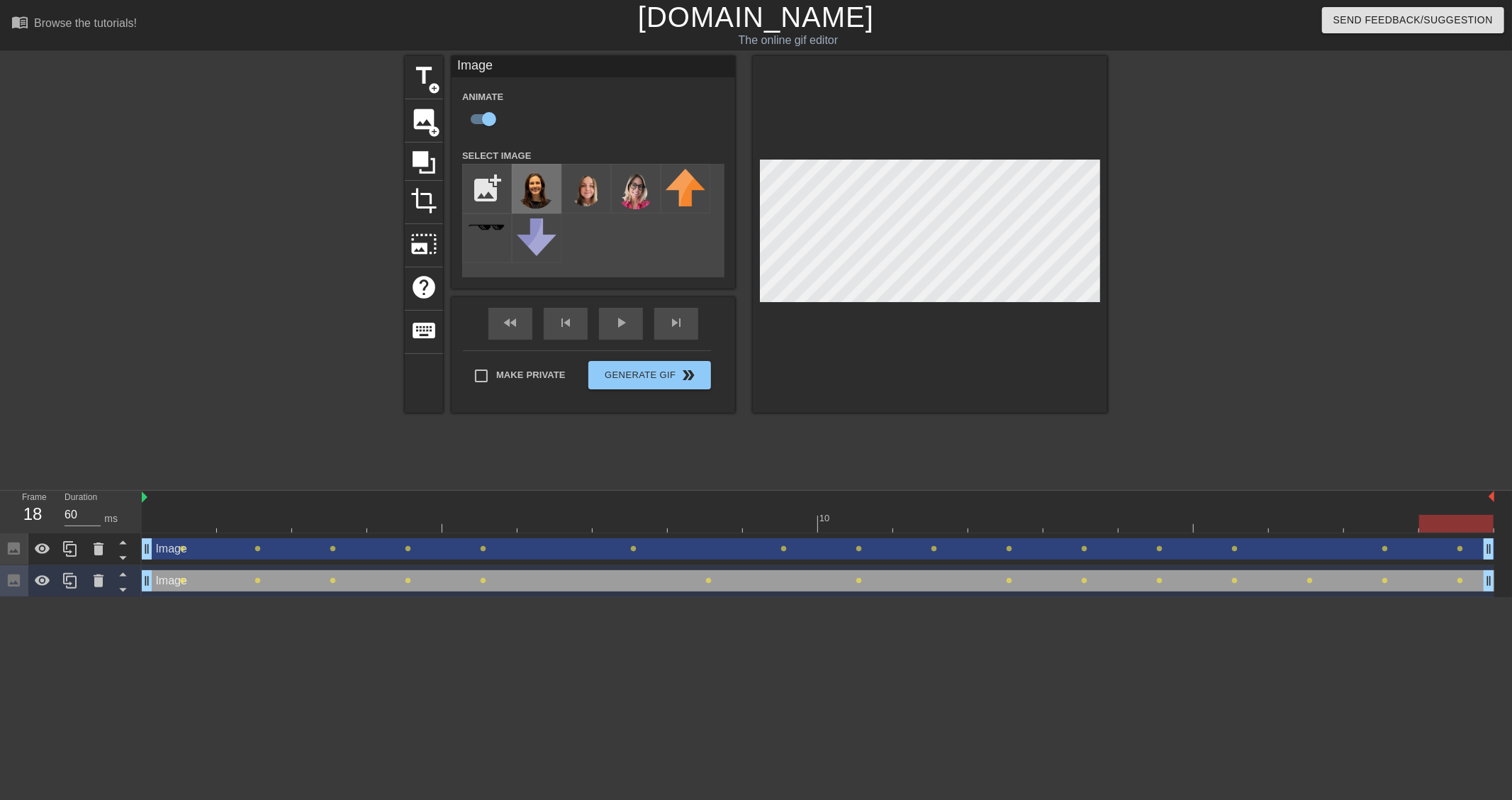
click at [534, 193] on img at bounding box center [536, 190] width 39 height 42
click at [626, 178] on img at bounding box center [635, 190] width 39 height 43
click at [212, 597] on html "menu_book Browse the tutorials! [DOMAIN_NAME] The online gif editor Send Feedba…" at bounding box center [756, 299] width 1512 height 597
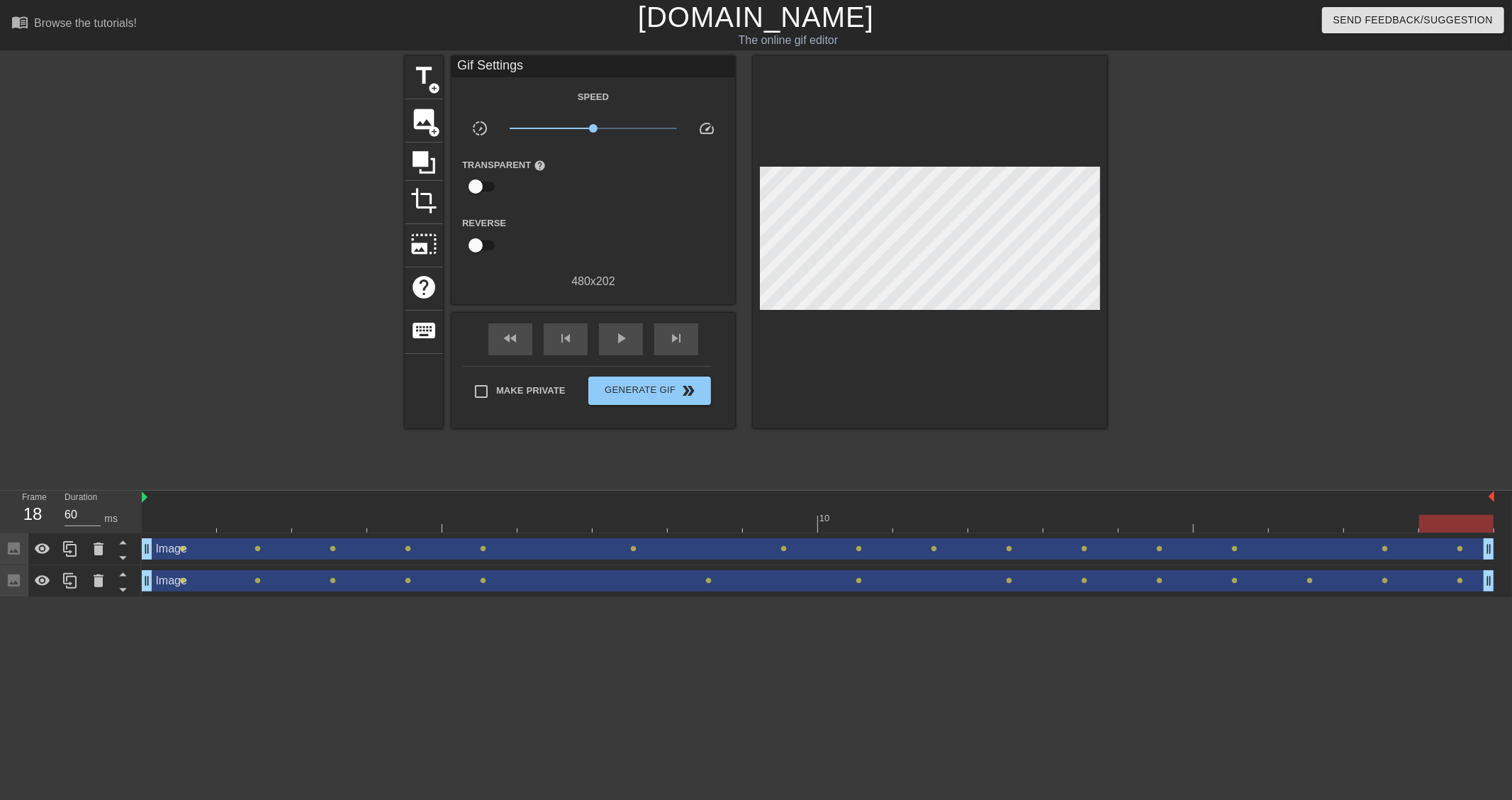
click at [74, 597] on html "menu_book Browse the tutorials! [DOMAIN_NAME] The online gif editor Send Feedba…" at bounding box center [756, 299] width 1512 height 597
click at [332, 208] on div at bounding box center [282, 269] width 212 height 425
click at [241, 363] on div at bounding box center [282, 269] width 212 height 425
click at [431, 129] on span "add_circle" at bounding box center [434, 131] width 12 height 12
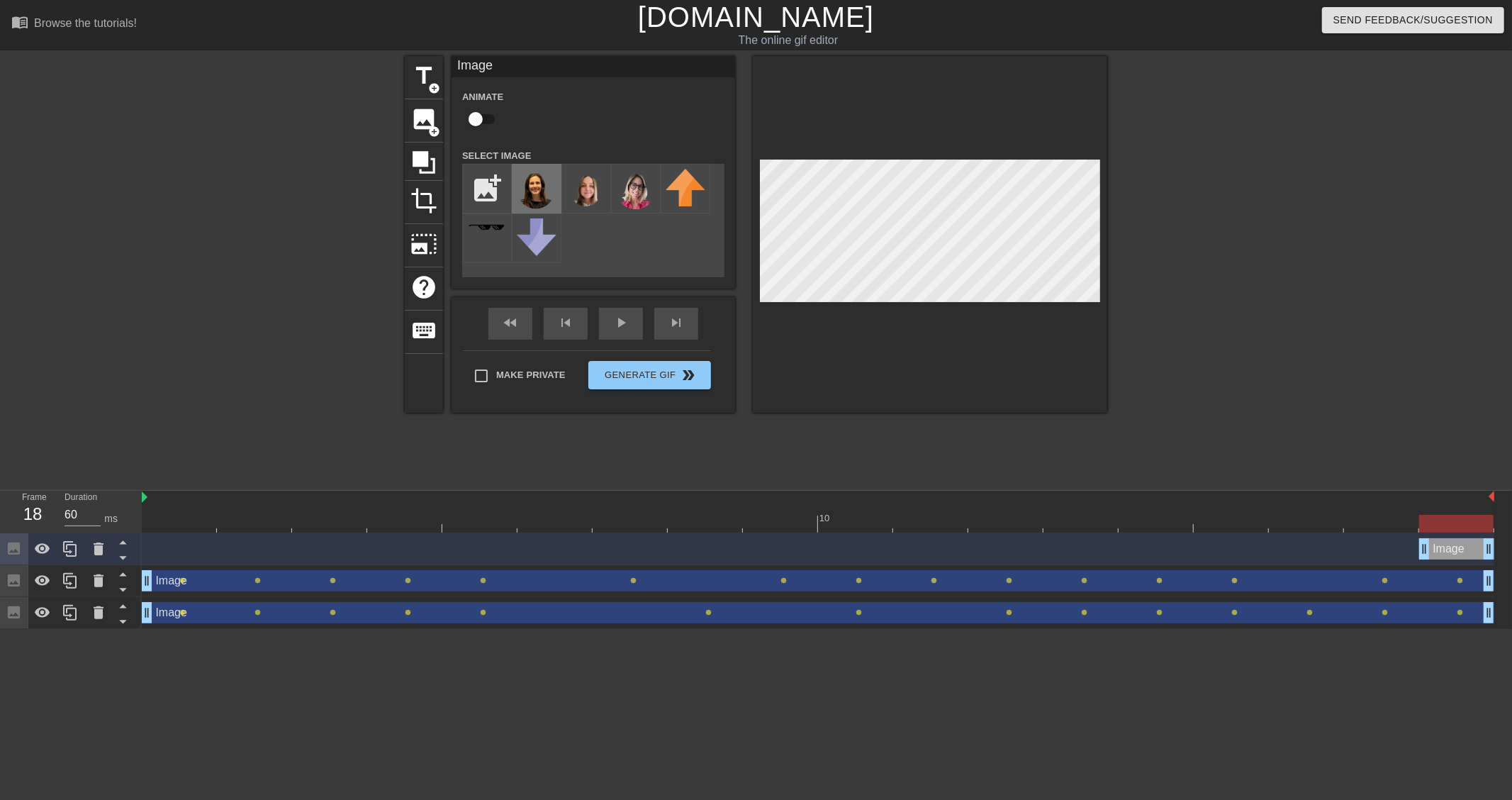
click at [529, 193] on img at bounding box center [536, 190] width 39 height 42
click at [470, 114] on input "checkbox" at bounding box center [476, 118] width 80 height 27
checkbox input "true"
click at [175, 544] on div "Image drag_handle drag_handle lens" at bounding box center [818, 549] width 1353 height 21
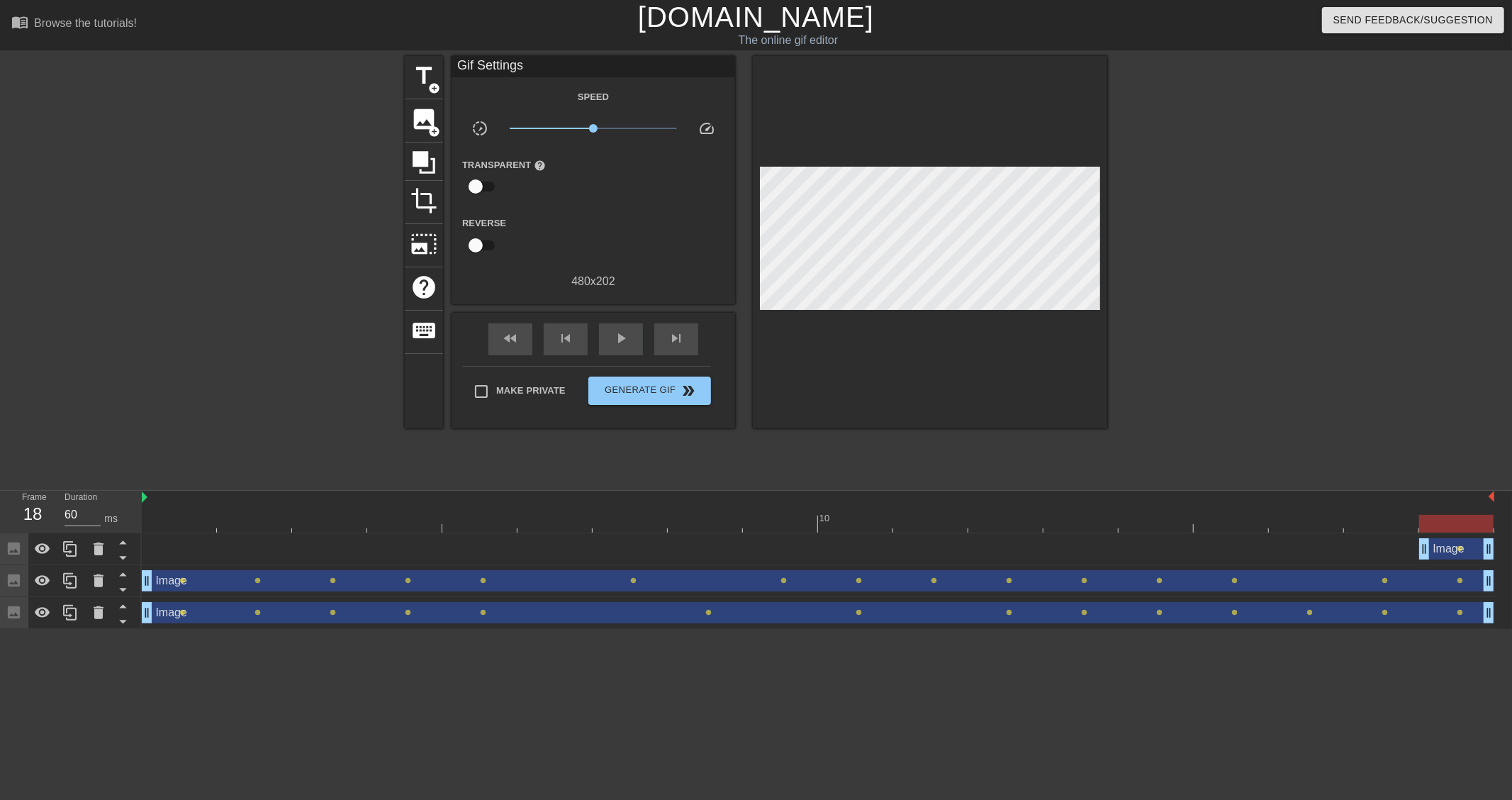
type input "70"
click at [178, 518] on div at bounding box center [818, 523] width 1353 height 18
click at [183, 555] on div "Image drag_handle drag_handle lens" at bounding box center [818, 549] width 1353 height 21
click at [187, 549] on div "Image drag_handle drag_handle lens" at bounding box center [818, 549] width 1353 height 21
click at [411, 118] on span "image" at bounding box center [423, 118] width 27 height 27
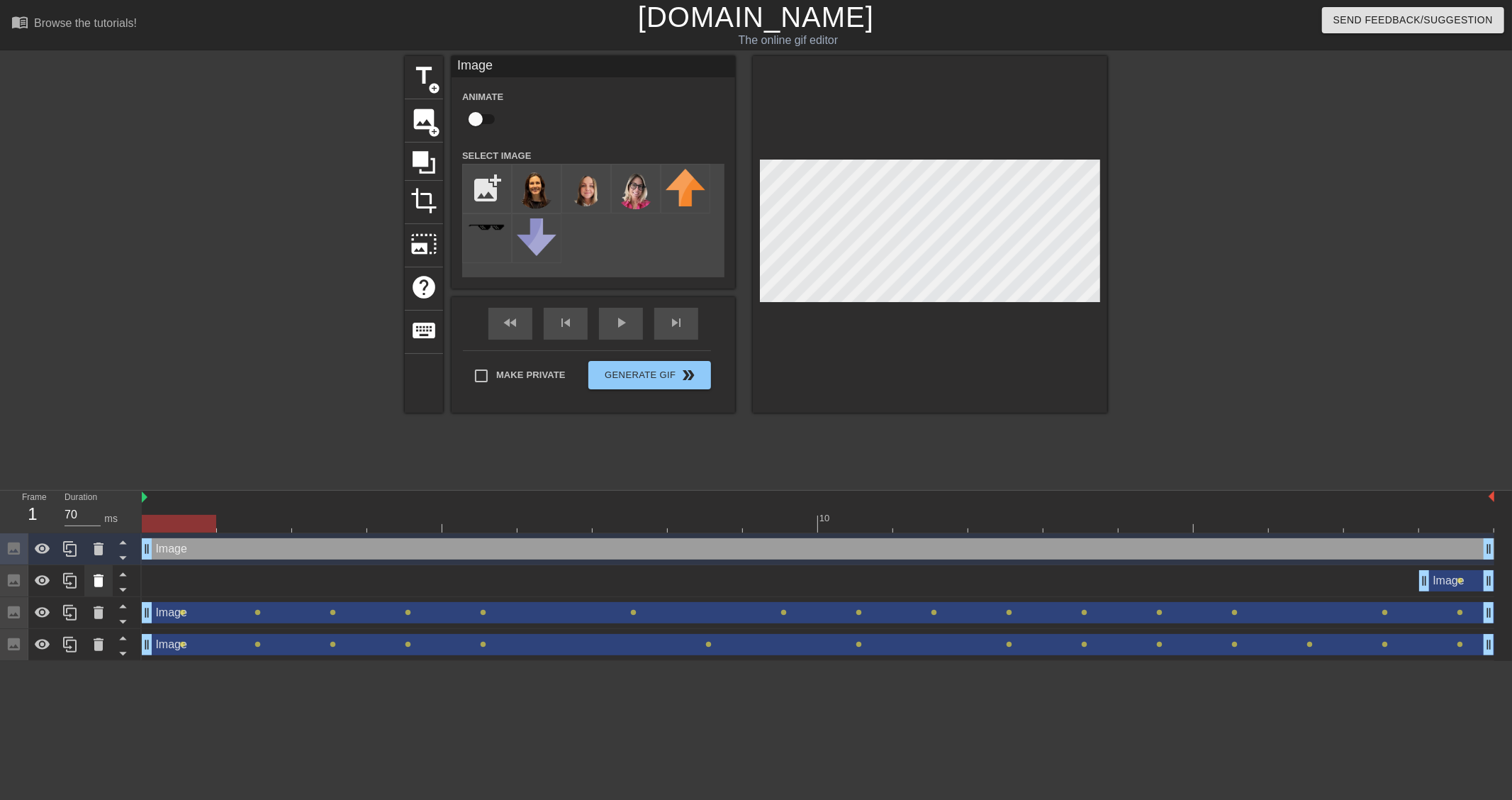
click at [93, 583] on icon at bounding box center [98, 580] width 17 height 17
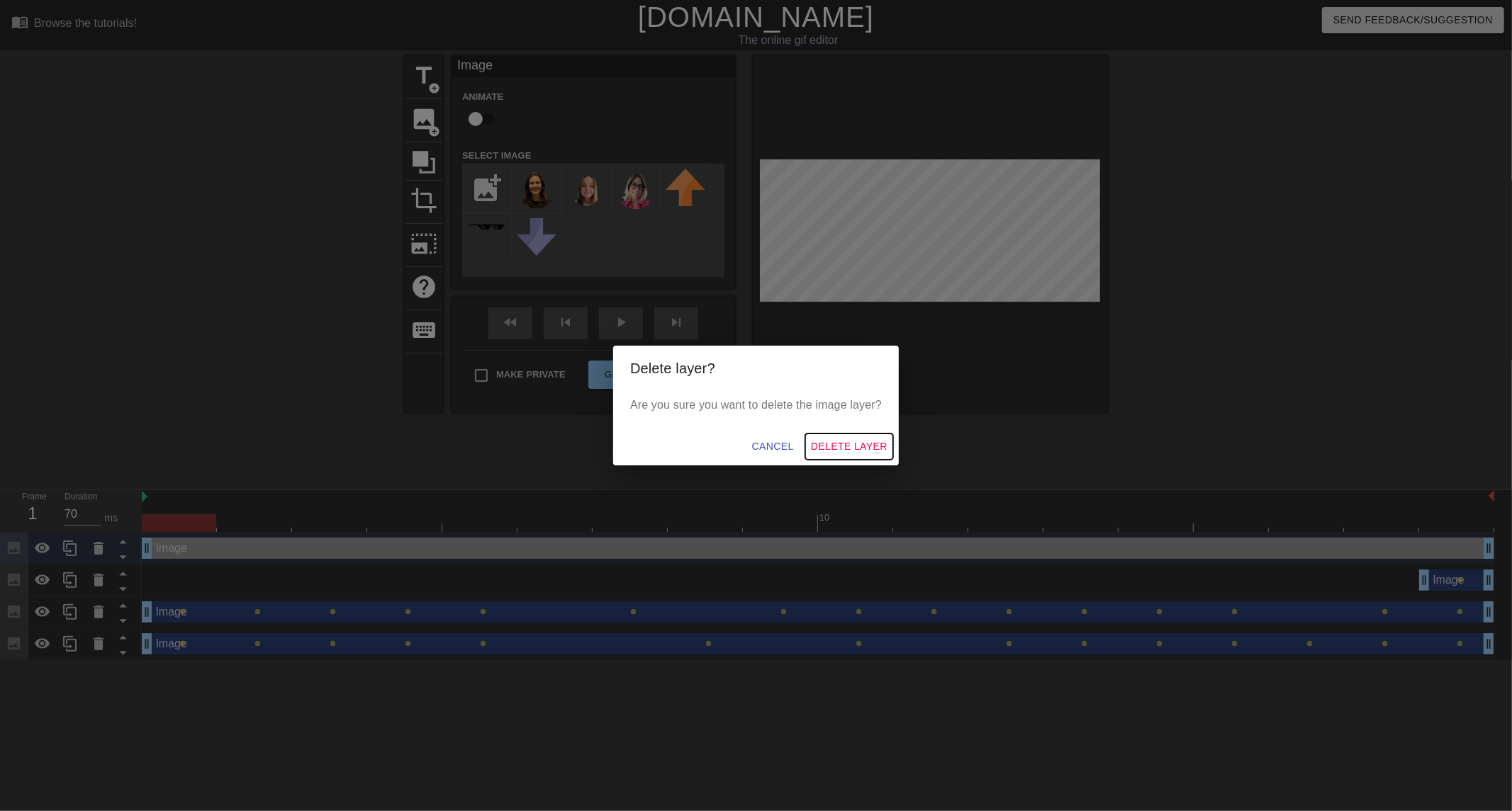
click at [874, 442] on span "Delete Layer" at bounding box center [849, 447] width 76 height 18
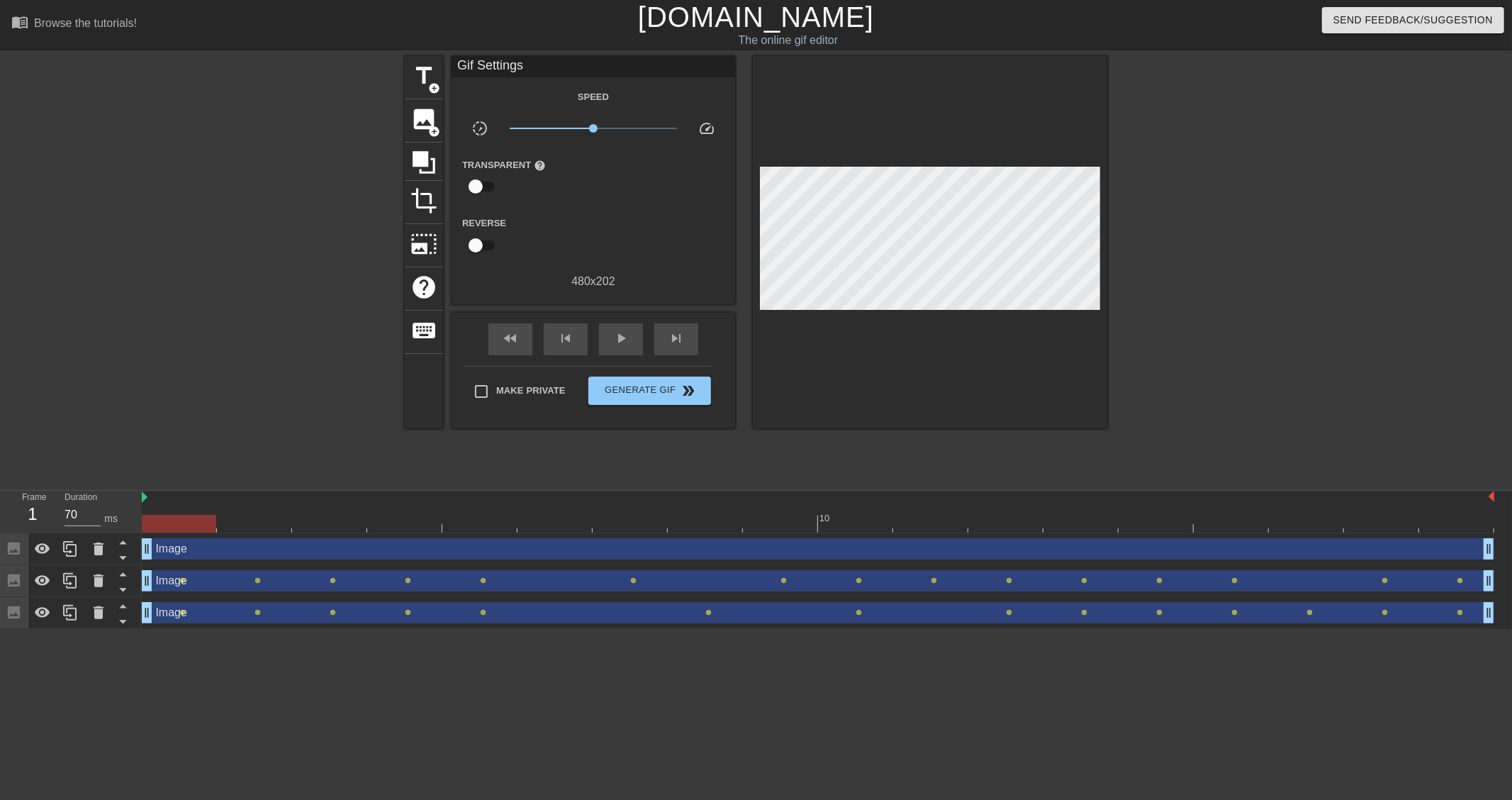
click at [220, 555] on div "Image drag_handle drag_handle" at bounding box center [818, 549] width 1353 height 21
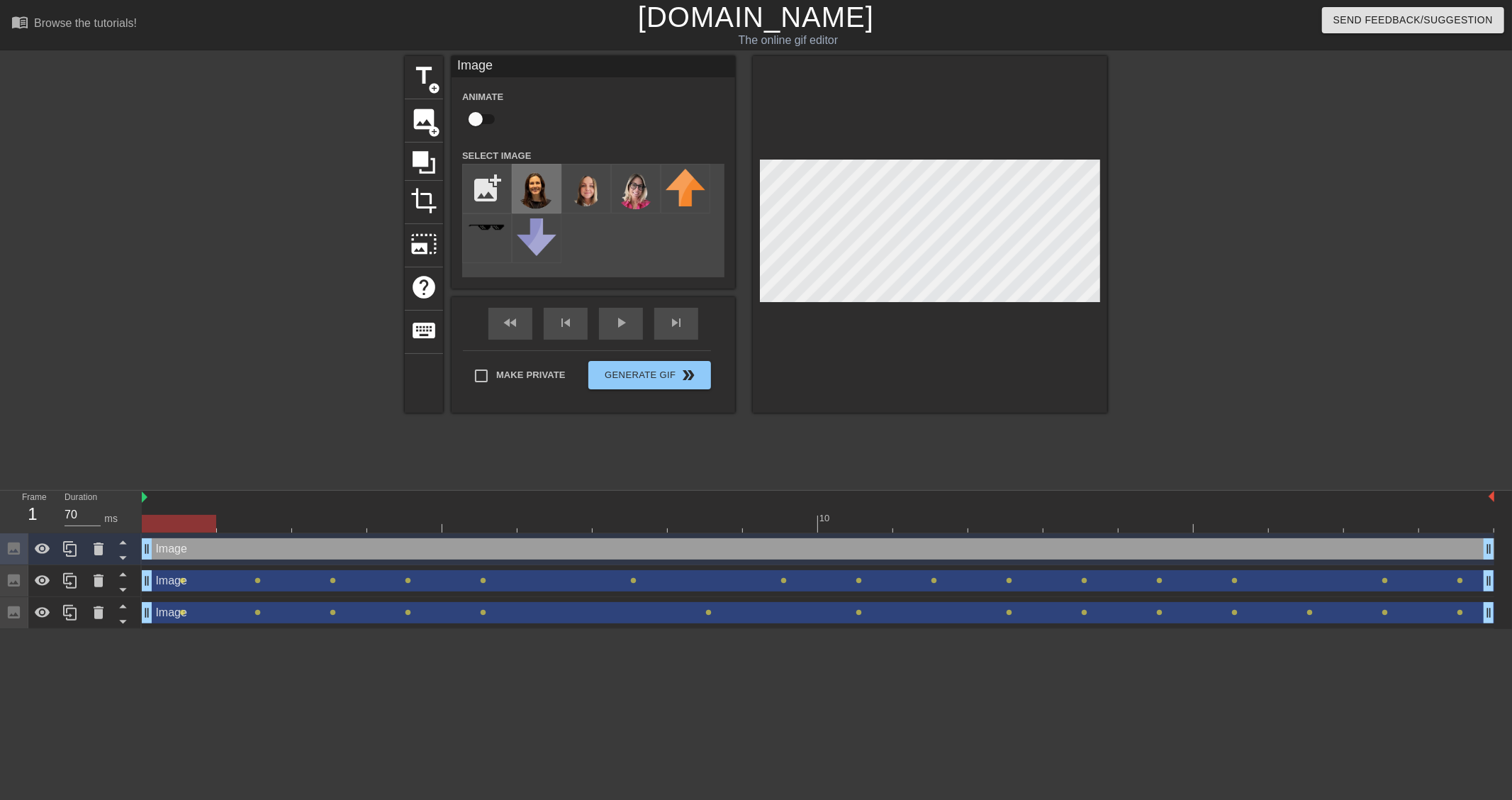
click at [550, 187] on img at bounding box center [536, 190] width 39 height 42
click at [488, 115] on input "checkbox" at bounding box center [476, 118] width 80 height 27
checkbox input "true"
click at [270, 514] on div at bounding box center [818, 523] width 1353 height 18
click at [336, 526] on div at bounding box center [818, 523] width 1353 height 18
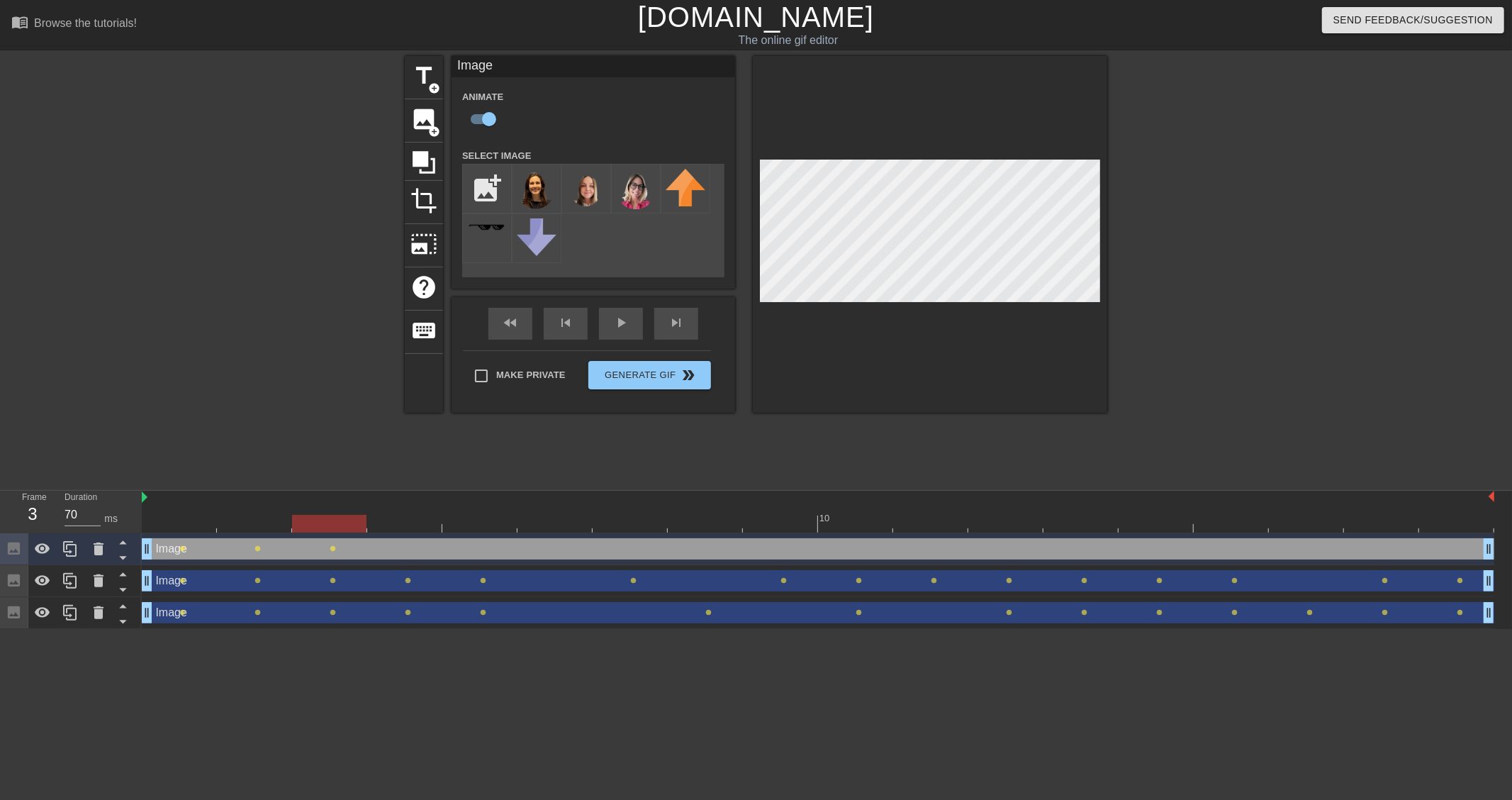
click at [421, 532] on div at bounding box center [818, 523] width 1353 height 18
click at [484, 523] on div at bounding box center [818, 523] width 1353 height 18
click at [562, 522] on div at bounding box center [818, 523] width 1353 height 18
click at [621, 518] on div at bounding box center [818, 523] width 1353 height 18
click at [711, 514] on div at bounding box center [818, 523] width 1353 height 18
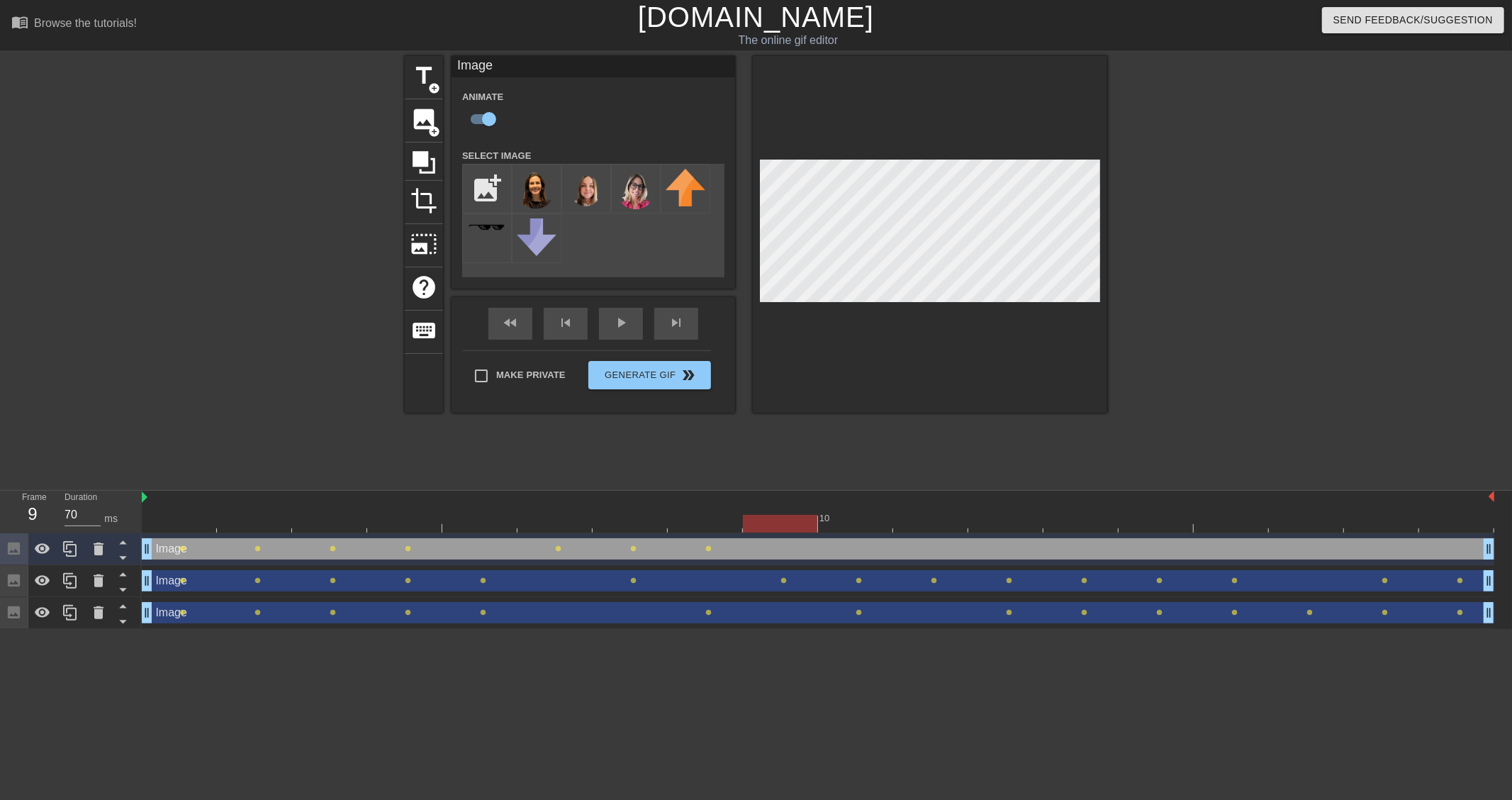
click at [778, 522] on div at bounding box center [818, 523] width 1353 height 18
click at [849, 526] on div at bounding box center [818, 523] width 1353 height 18
click at [933, 526] on div at bounding box center [818, 523] width 1353 height 18
click at [1011, 523] on div at bounding box center [818, 523] width 1353 height 18
click at [1078, 522] on div at bounding box center [818, 523] width 1353 height 18
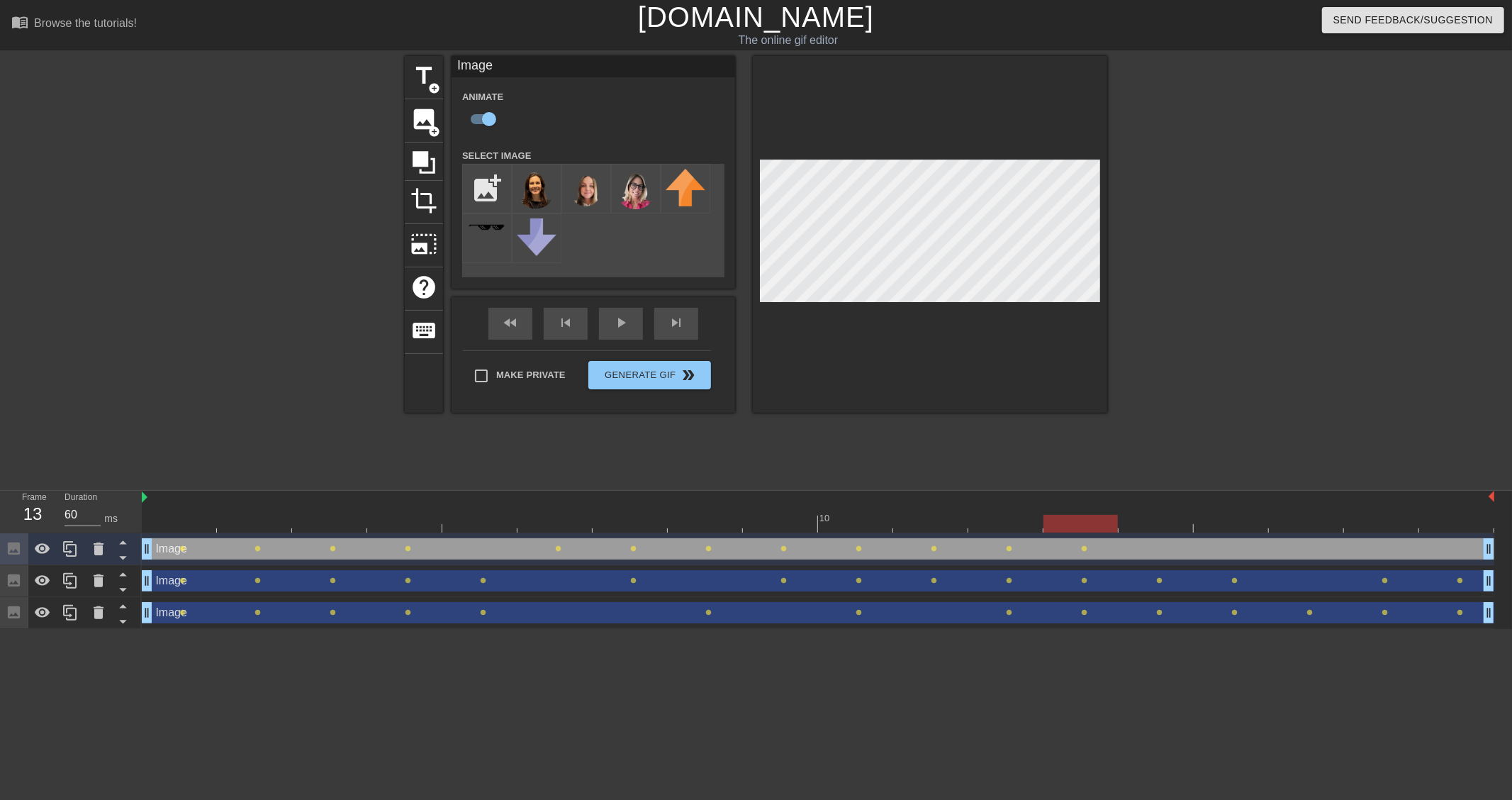
click at [1143, 519] on div at bounding box center [818, 523] width 1353 height 18
click at [1236, 526] on div at bounding box center [818, 523] width 1353 height 18
click at [1296, 522] on div at bounding box center [818, 523] width 1353 height 18
type input "60"
click at [1386, 523] on div at bounding box center [818, 523] width 1353 height 18
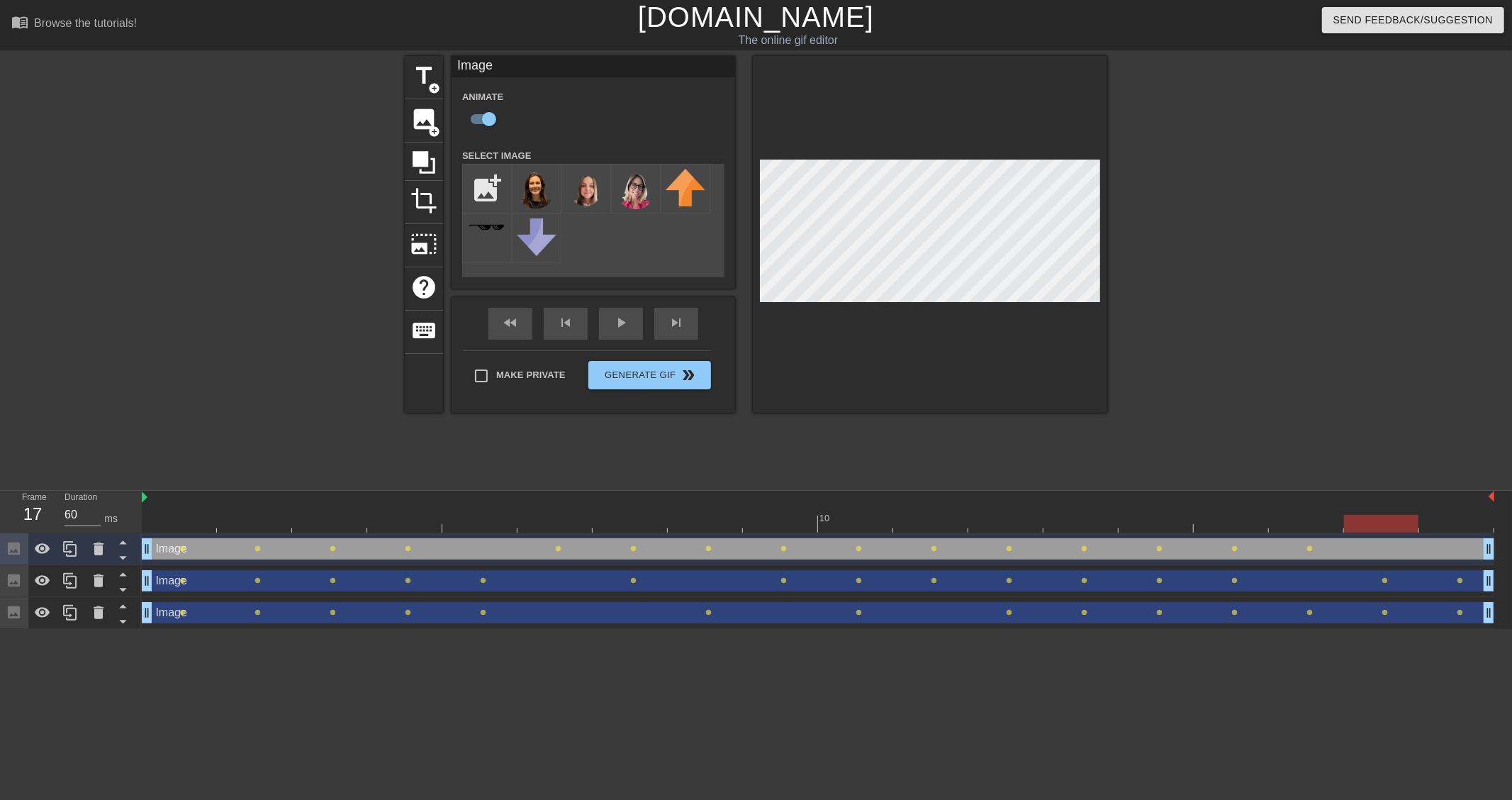
click at [1451, 511] on div at bounding box center [1456, 513] width 75 height 18
click at [200, 299] on div at bounding box center [282, 269] width 212 height 425
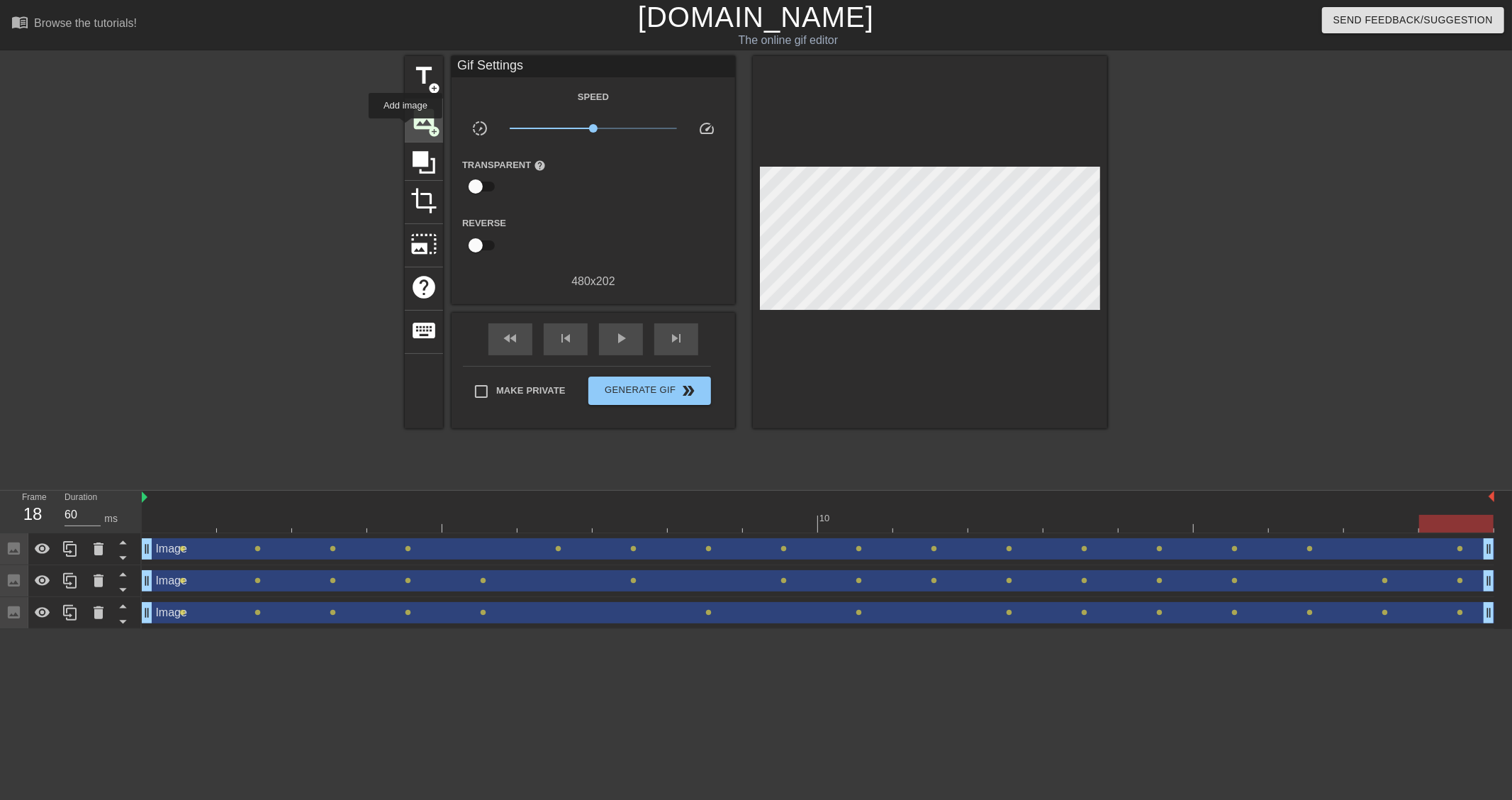
click at [406, 128] on div "image add_circle" at bounding box center [424, 121] width 39 height 43
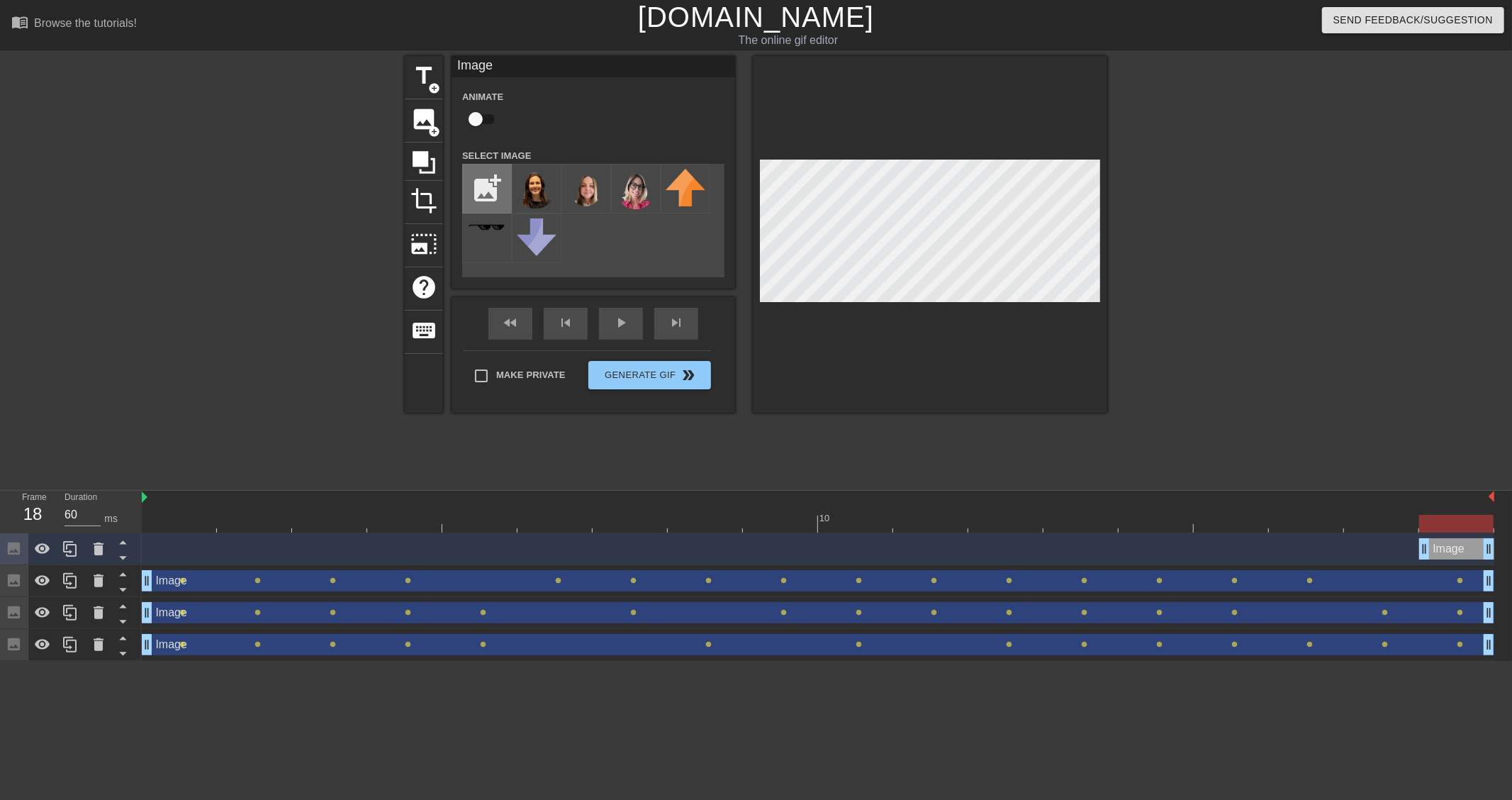
click at [492, 184] on input "file" at bounding box center [487, 188] width 48 height 48
type input "C:\fakepath\image-removebg-preview (12).png"
click at [548, 196] on img at bounding box center [536, 189] width 39 height 41
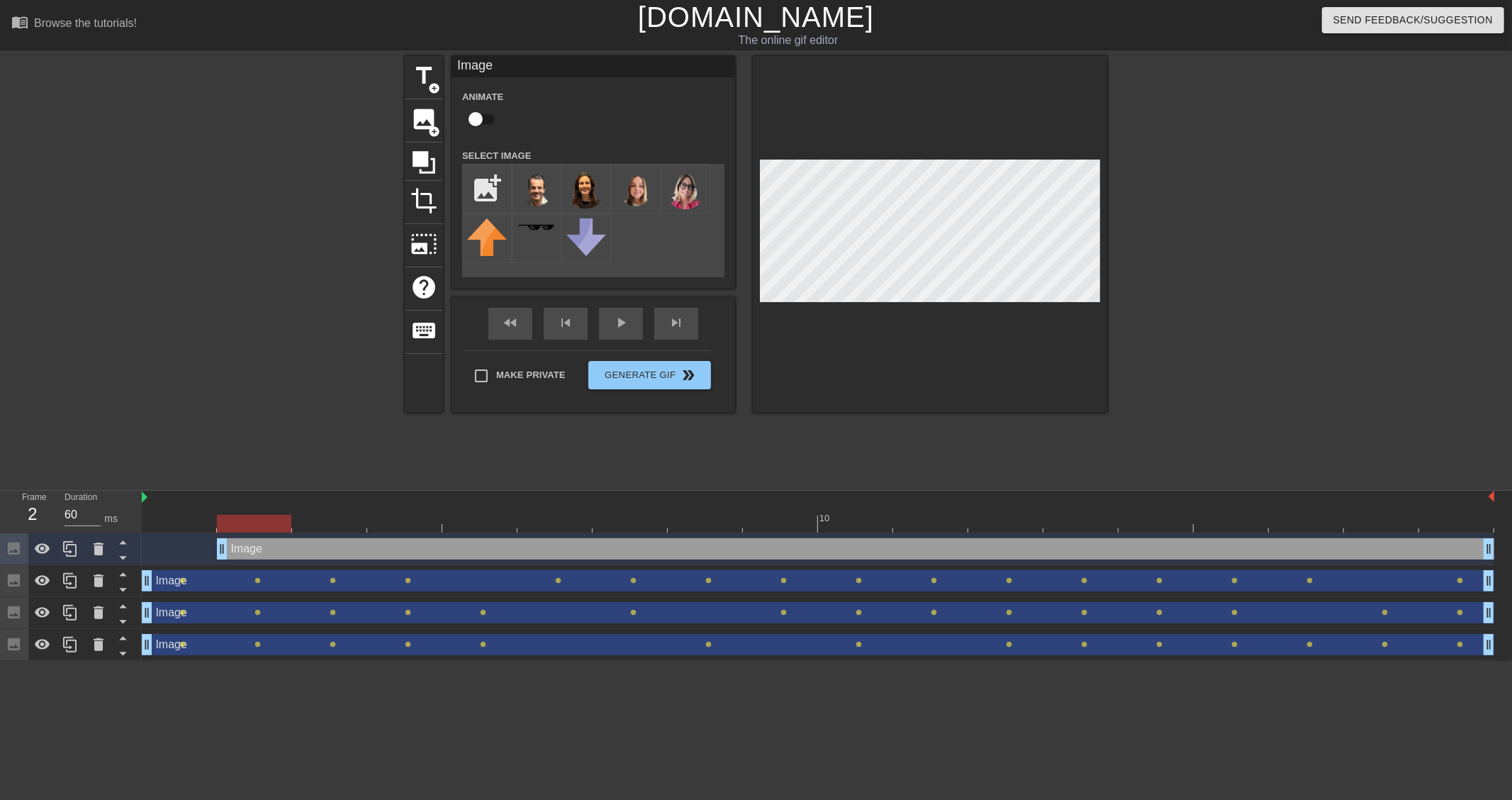
type input "70"
drag, startPoint x: 1424, startPoint y: 547, endPoint x: 123, endPoint y: 563, distance: 1301.1
click at [123, 563] on div "Frame 1 Duration 70 ms 10 Image drag_handle drag_handle Image drag_handle drag_…" at bounding box center [756, 575] width 1512 height 170
click at [475, 114] on input "checkbox" at bounding box center [476, 118] width 80 height 27
checkbox input "true"
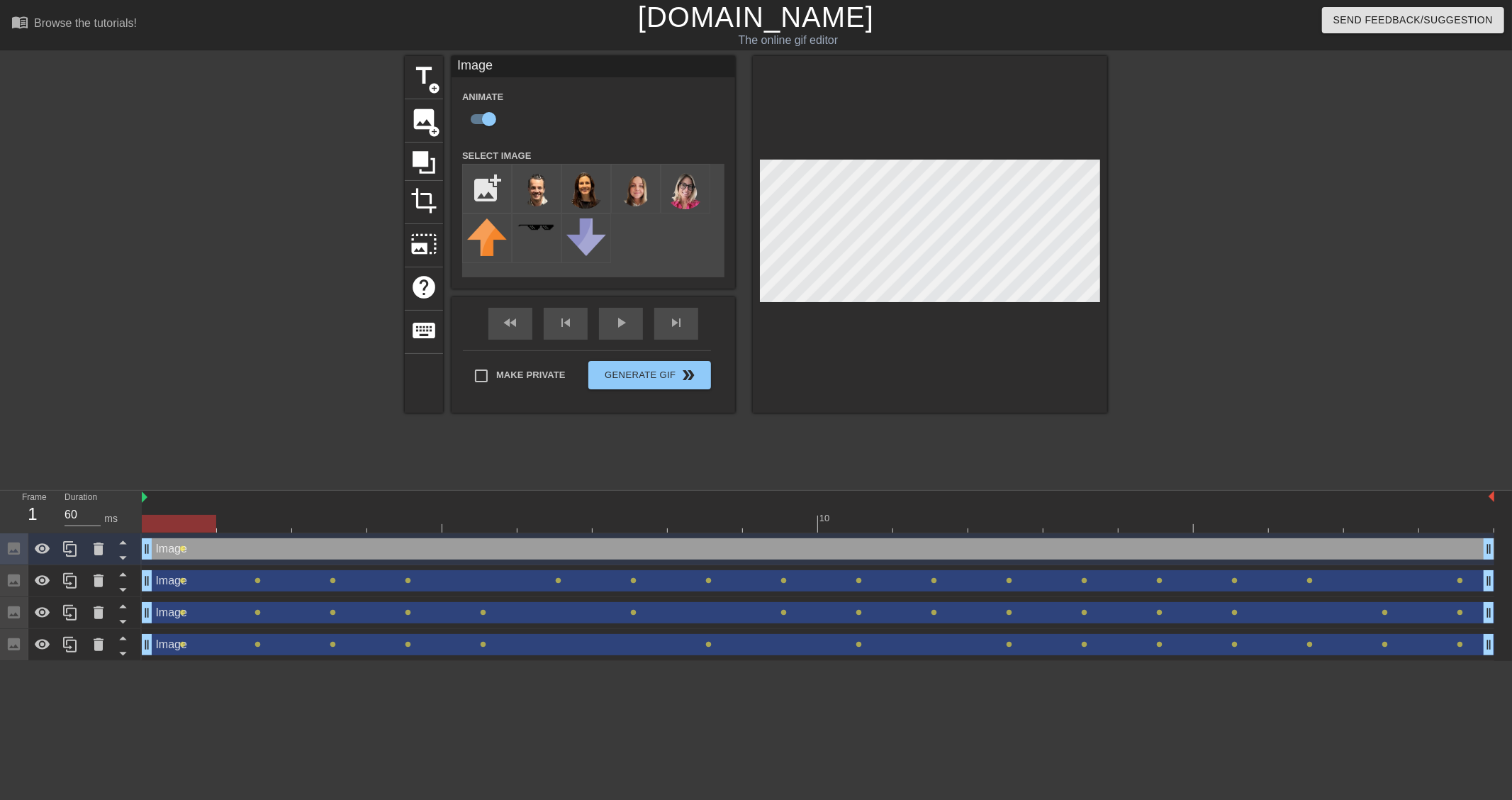
click at [258, 528] on div at bounding box center [818, 523] width 1353 height 18
click at [336, 520] on div at bounding box center [818, 523] width 1353 height 18
click at [401, 518] on div at bounding box center [818, 523] width 1353 height 18
click at [496, 521] on div at bounding box center [818, 523] width 1353 height 18
click at [542, 526] on div at bounding box center [818, 523] width 1353 height 18
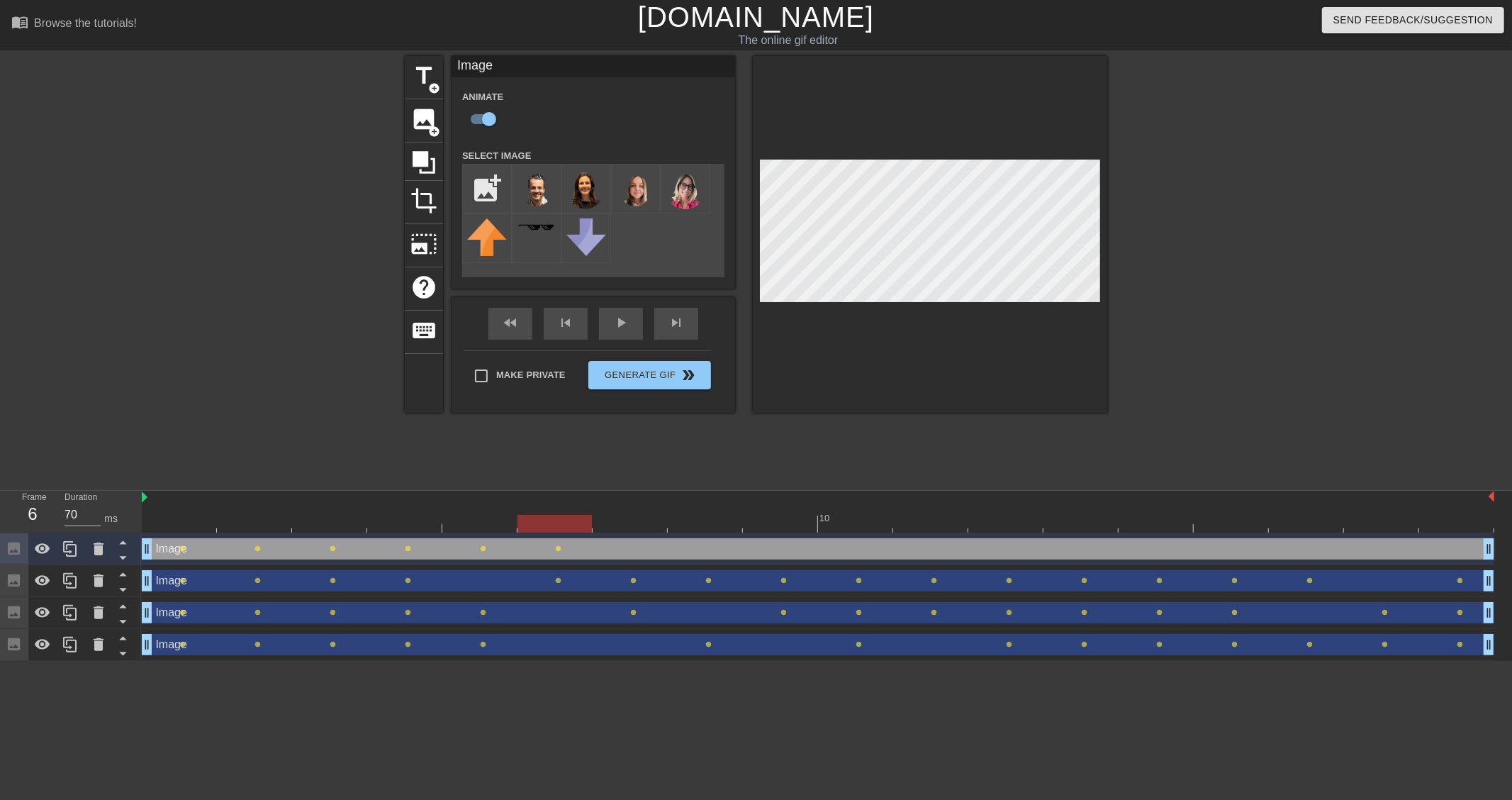
click at [634, 526] on div at bounding box center [818, 523] width 1353 height 18
click at [704, 518] on div at bounding box center [818, 523] width 1353 height 18
click at [782, 512] on div at bounding box center [780, 513] width 75 height 18
click at [871, 530] on div at bounding box center [818, 523] width 1353 height 18
click at [930, 507] on div at bounding box center [930, 513] width 75 height 18
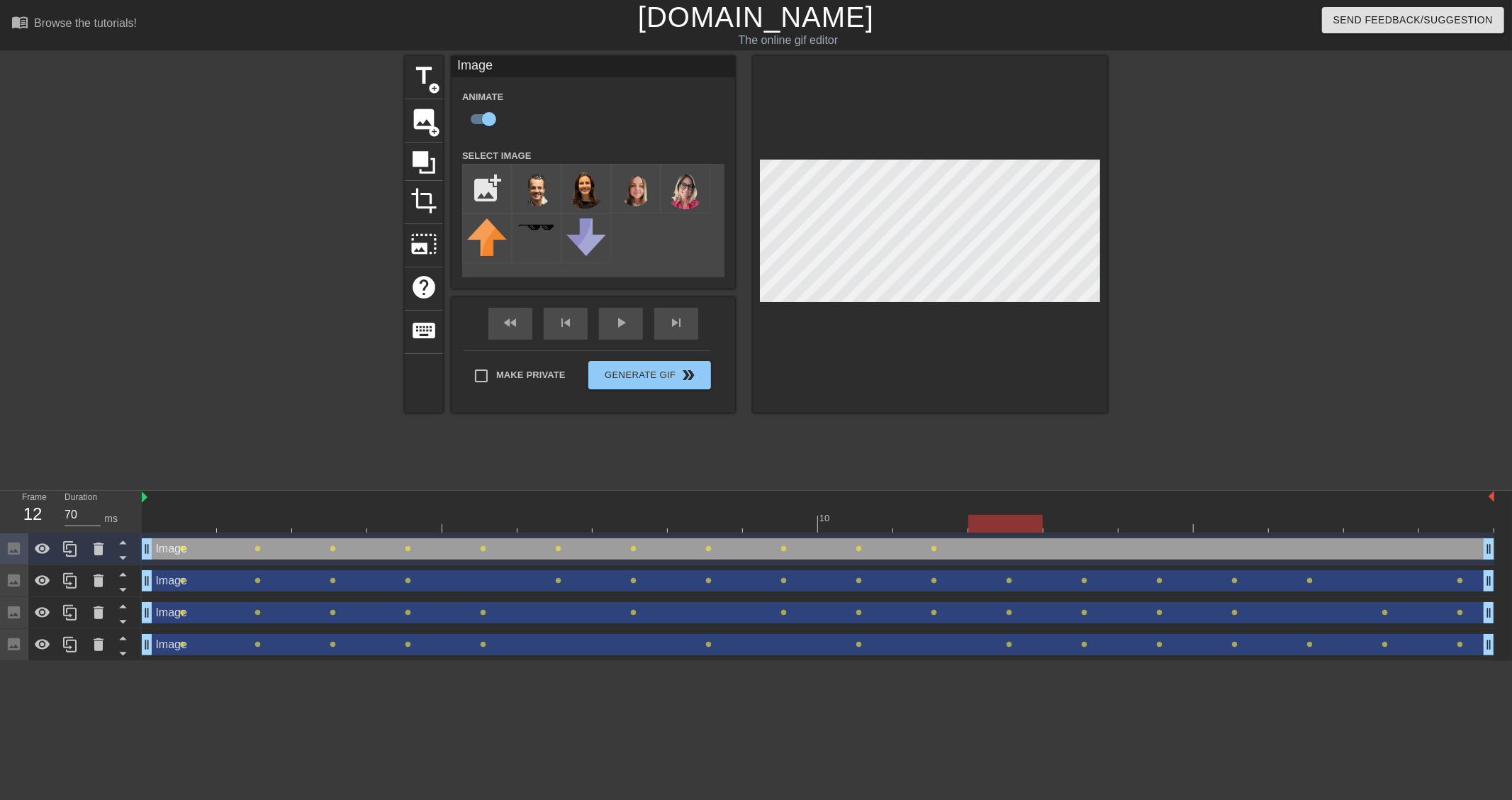
click at [995, 520] on div at bounding box center [818, 523] width 1353 height 18
click at [1089, 527] on div at bounding box center [818, 523] width 1353 height 18
click at [1143, 522] on div at bounding box center [818, 523] width 1353 height 18
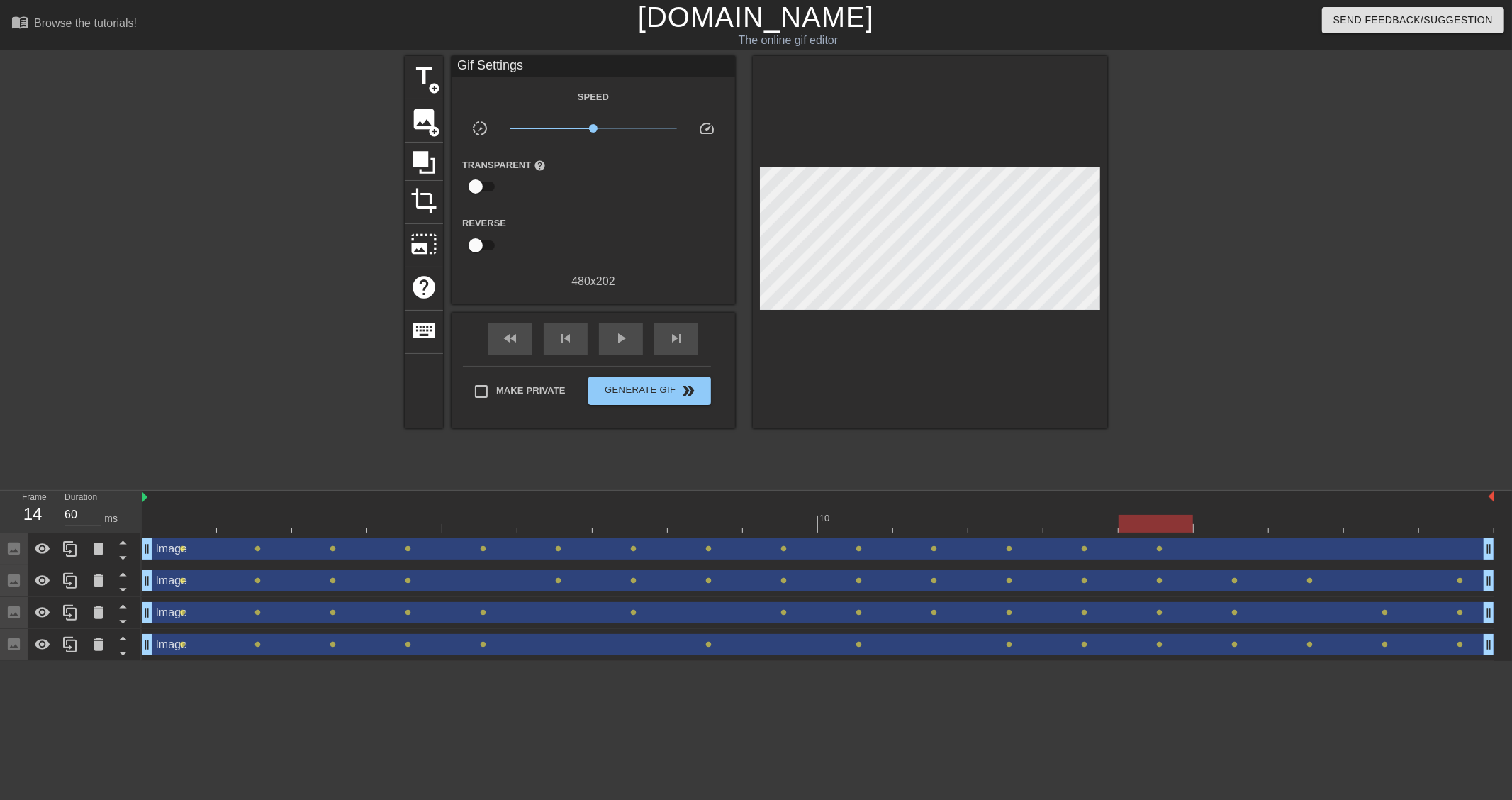
click at [1231, 533] on div "Image drag_handle drag_handle lens lens lens lens lens lens lens lens lens lens…" at bounding box center [818, 549] width 1353 height 32
click at [1185, 555] on div "Image drag_handle drag_handle" at bounding box center [818, 549] width 1353 height 21
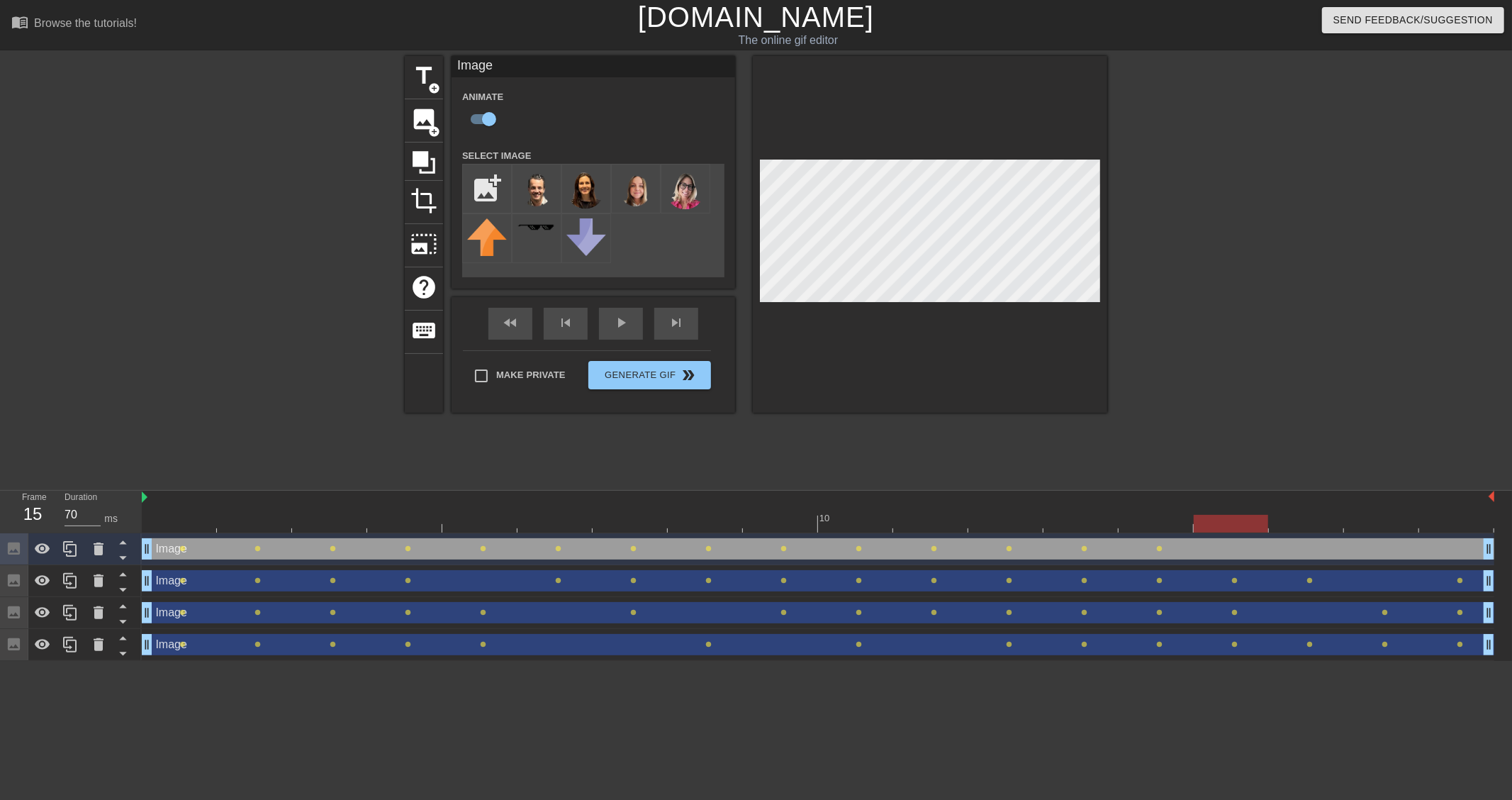
click at [1228, 523] on div at bounding box center [818, 523] width 1353 height 18
click at [1312, 526] on div at bounding box center [818, 523] width 1353 height 18
click at [1358, 526] on div at bounding box center [818, 523] width 1353 height 18
click at [1442, 520] on div at bounding box center [818, 523] width 1353 height 18
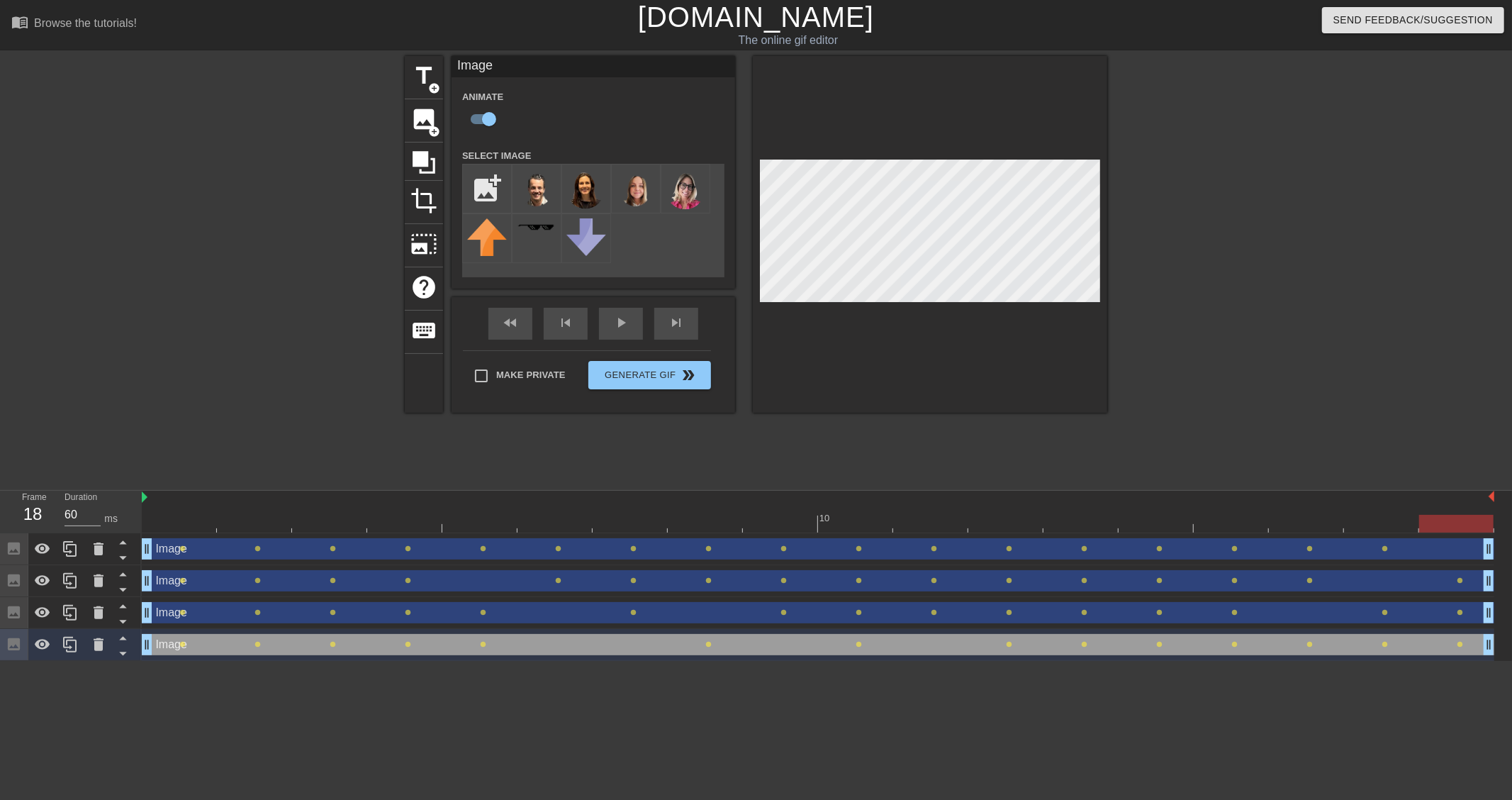
click at [281, 422] on div at bounding box center [282, 269] width 212 height 425
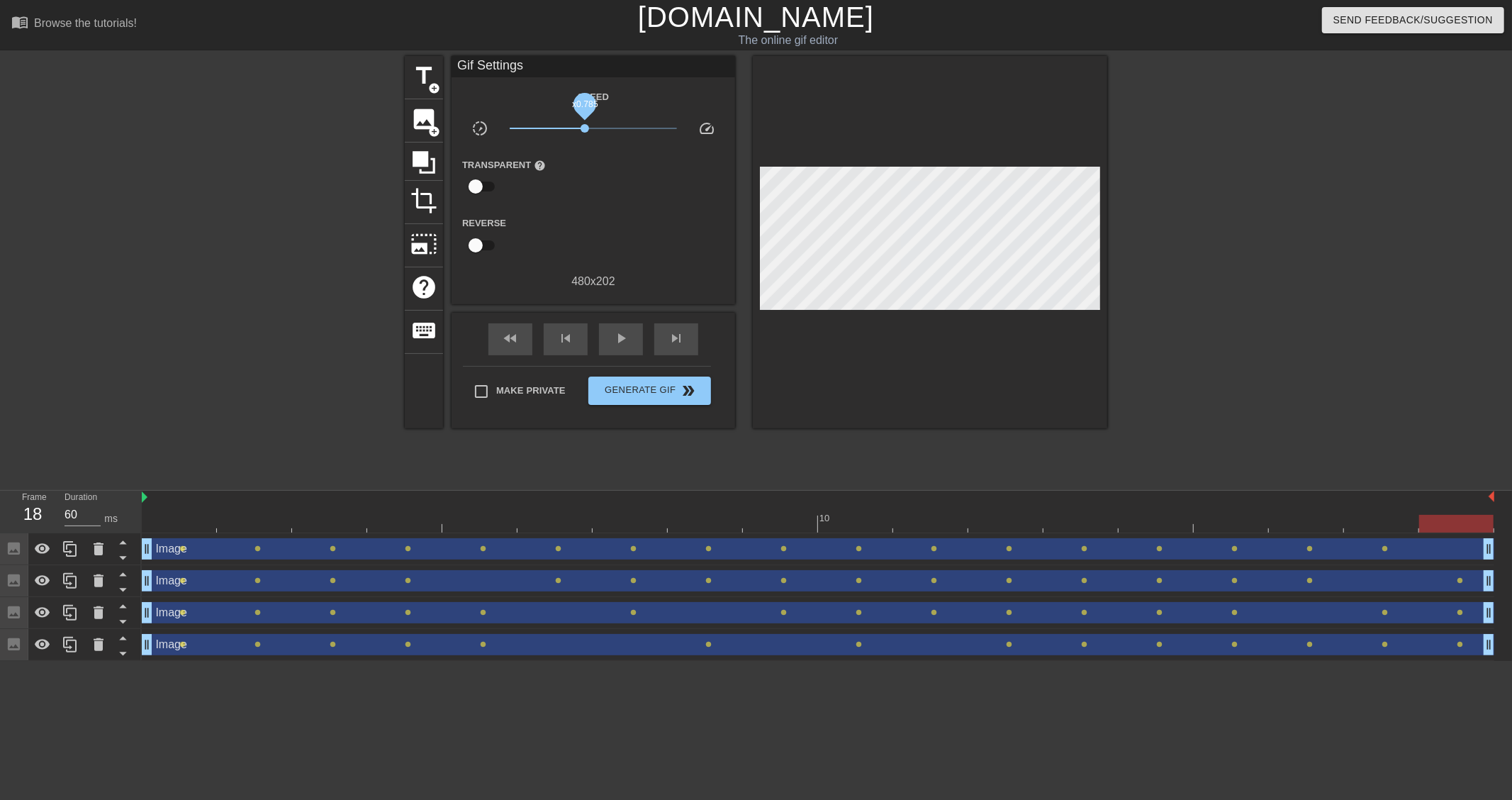
drag, startPoint x: 595, startPoint y: 126, endPoint x: 585, endPoint y: 124, distance: 10.2
click at [585, 124] on span "x0.785" at bounding box center [584, 128] width 9 height 9
type input "70"
drag, startPoint x: 147, startPoint y: 551, endPoint x: 171, endPoint y: 590, distance: 45.8
click at [171, 590] on div "Image drag_handle drag_handle lens lens lens lens lens lens lens lens lens lens…" at bounding box center [826, 596] width 1370 height 128
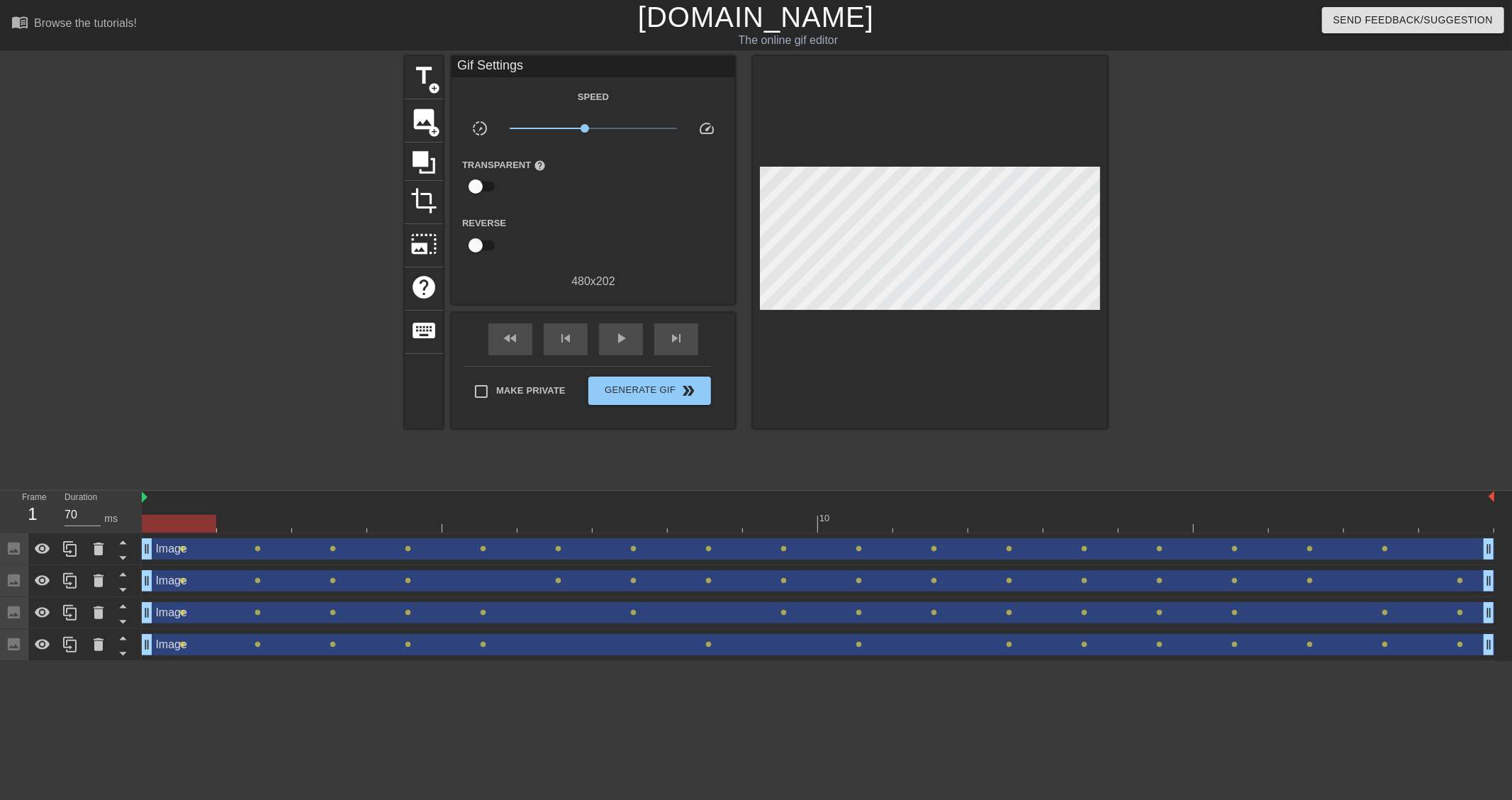
click at [399, 661] on html "menu_book Browse the tutorials! [DOMAIN_NAME] The online gif editor Send Feedba…" at bounding box center [756, 330] width 1512 height 661
click at [342, 661] on html "menu_book Browse the tutorials! [DOMAIN_NAME] The online gif editor Send Feedba…" at bounding box center [756, 330] width 1512 height 661
click at [418, 121] on span "image" at bounding box center [423, 118] width 27 height 27
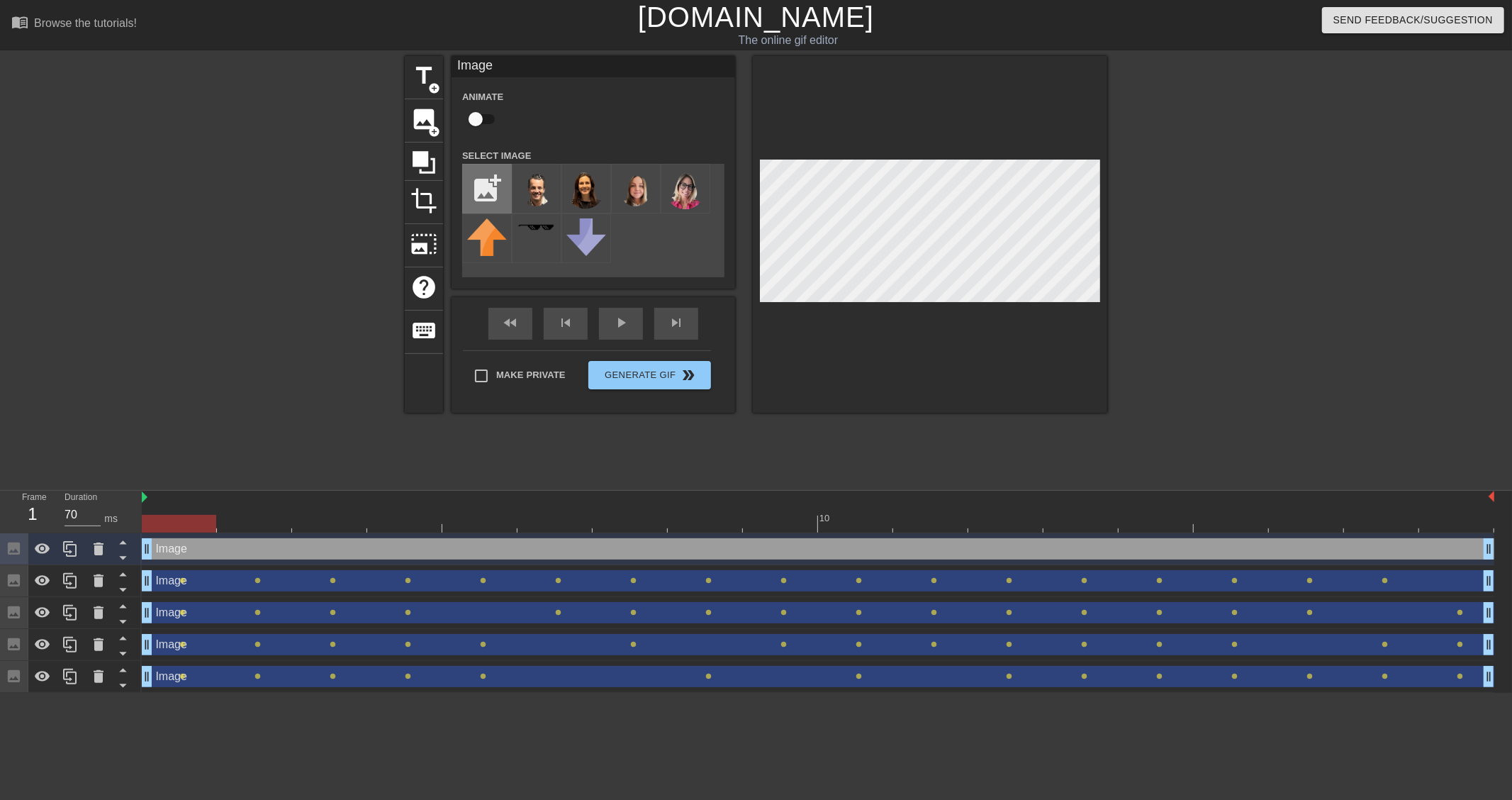
click at [501, 175] on input "file" at bounding box center [487, 188] width 48 height 48
type input "C:\fakepath\image-removebg-preview (13).png"
click at [534, 180] on img at bounding box center [536, 188] width 39 height 39
click at [479, 122] on input "checkbox" at bounding box center [476, 118] width 80 height 27
checkbox input "true"
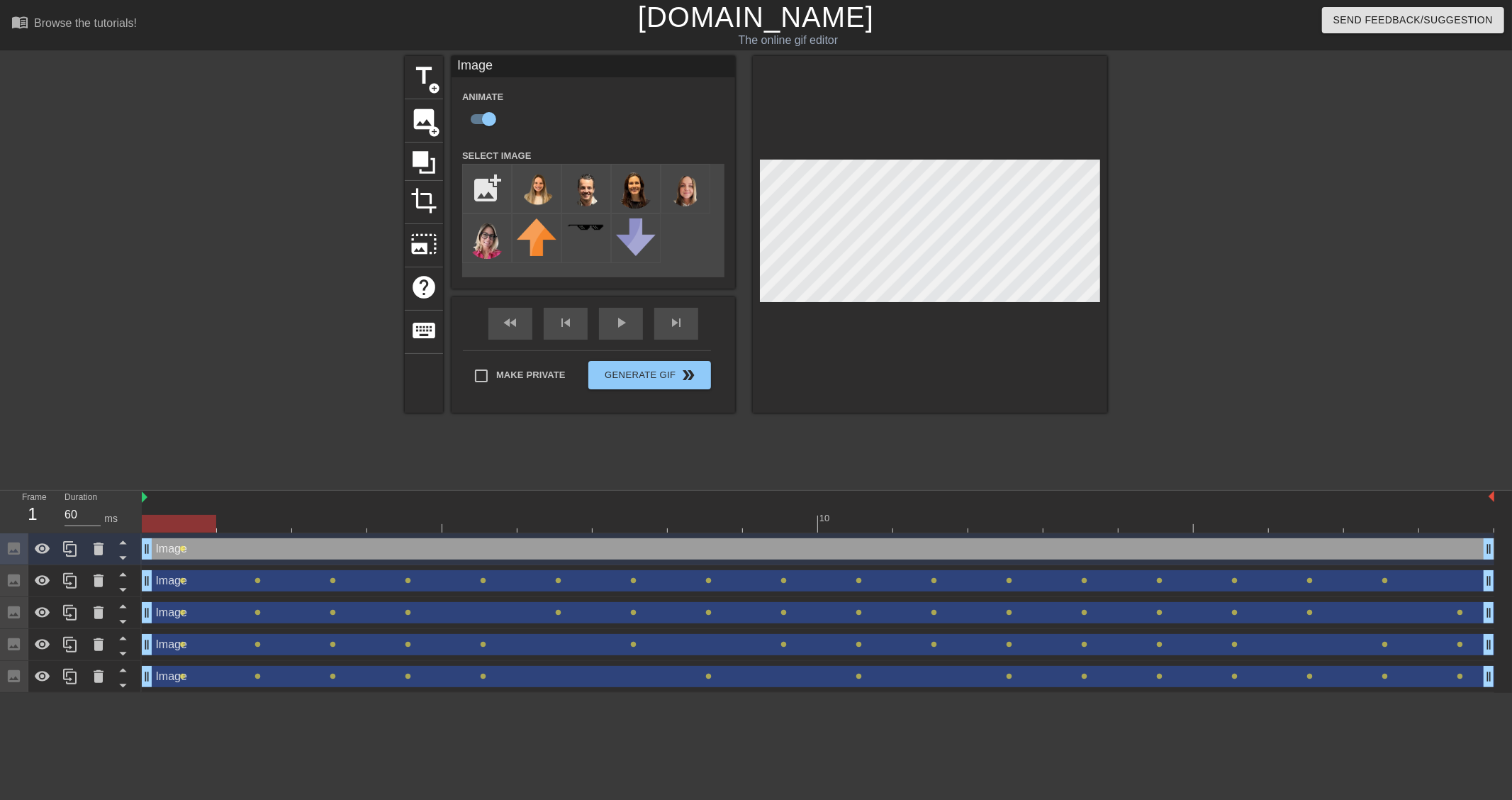
click at [240, 526] on div at bounding box center [818, 523] width 1353 height 18
click at [348, 522] on div at bounding box center [818, 523] width 1353 height 18
click at [419, 526] on div at bounding box center [818, 523] width 1353 height 18
click at [490, 519] on div at bounding box center [818, 523] width 1353 height 18
click at [556, 519] on div at bounding box center [818, 523] width 1353 height 18
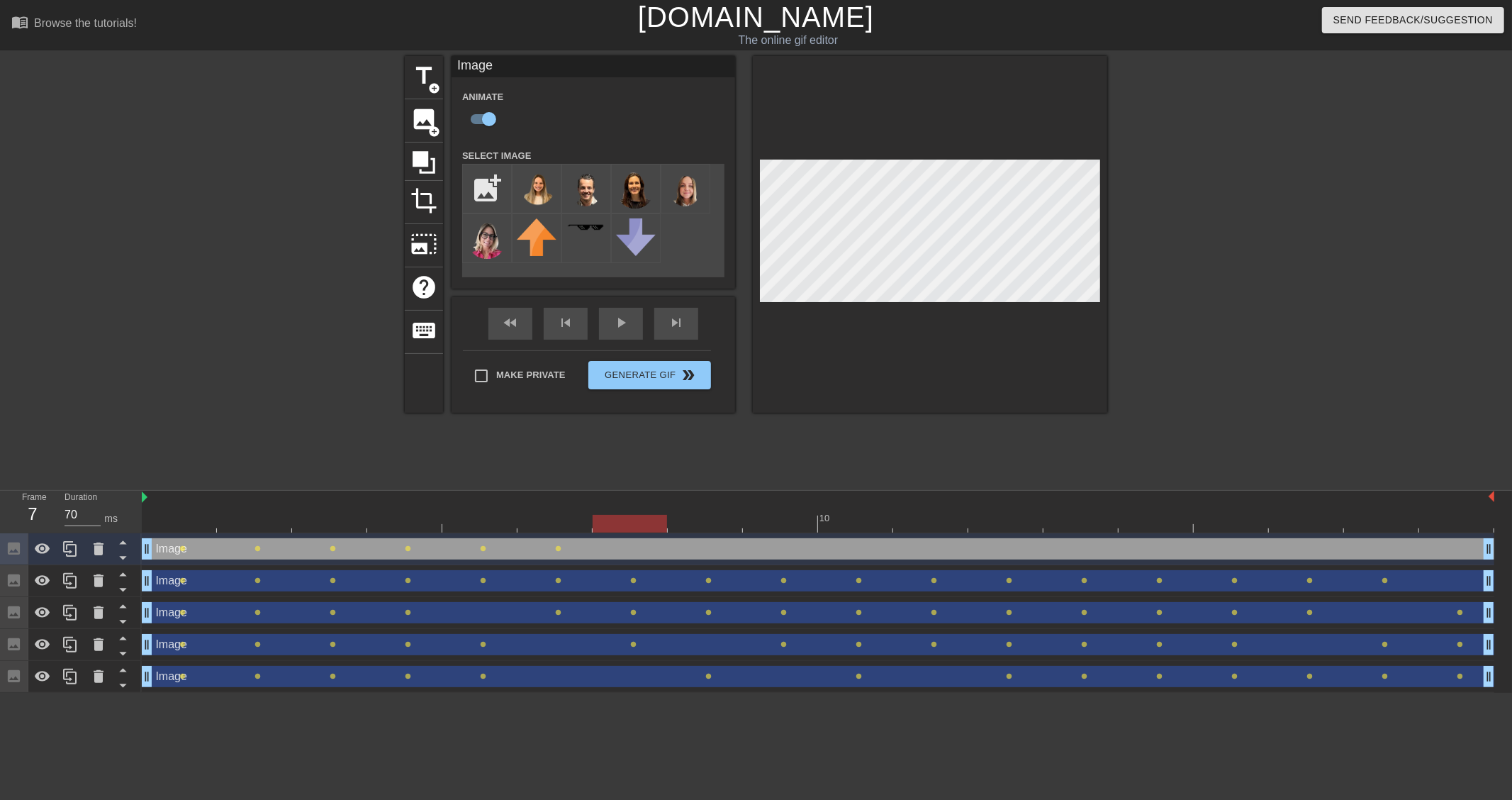
click at [619, 526] on div at bounding box center [818, 523] width 1353 height 18
click at [703, 526] on div at bounding box center [818, 523] width 1353 height 18
click at [794, 520] on div at bounding box center [818, 523] width 1353 height 18
click at [852, 522] on div at bounding box center [818, 523] width 1353 height 18
click at [923, 522] on div at bounding box center [818, 523] width 1353 height 18
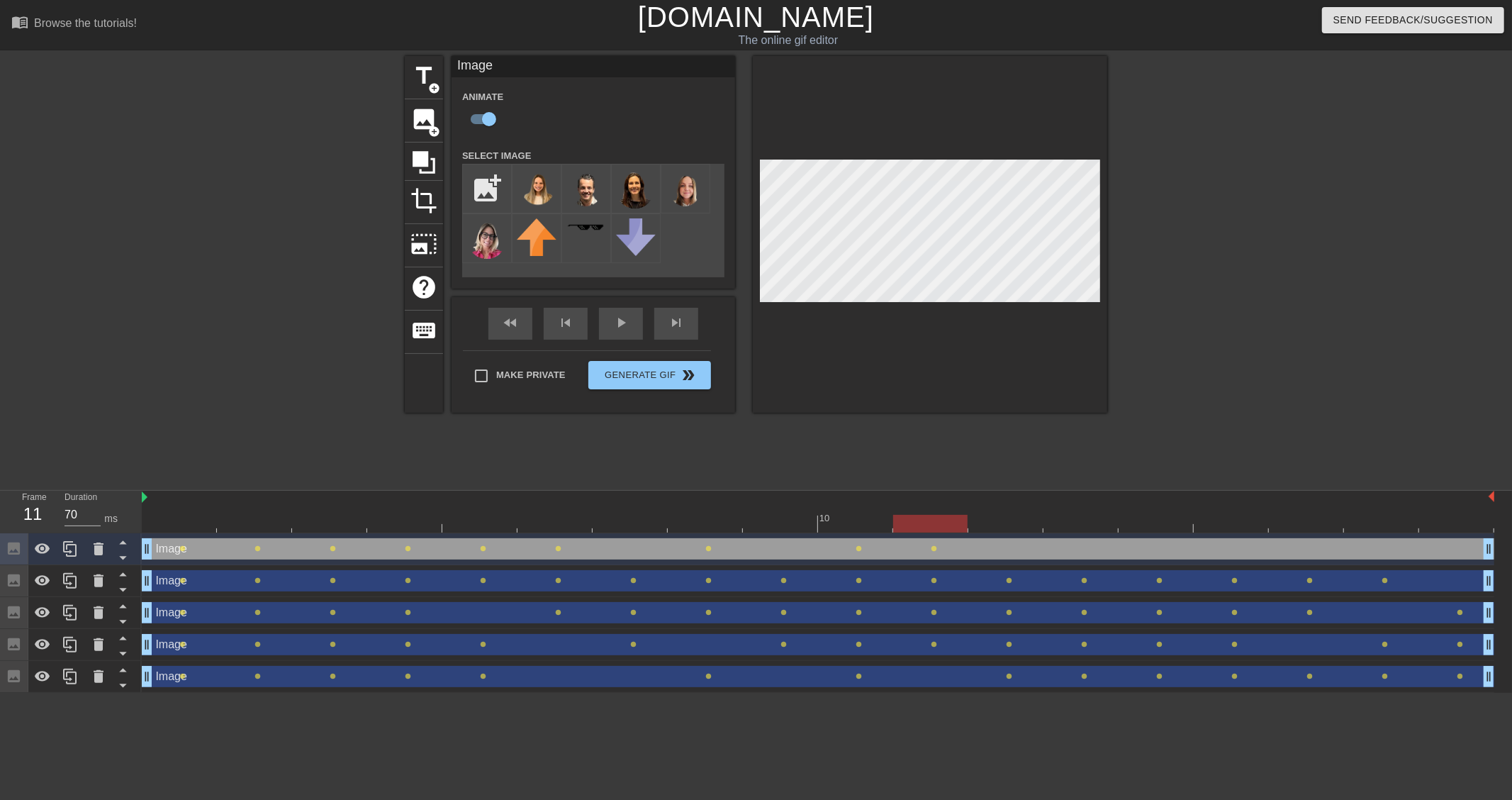
click at [987, 514] on div at bounding box center [818, 523] width 1353 height 18
click at [1072, 515] on div at bounding box center [818, 523] width 1353 height 18
click at [1152, 511] on div at bounding box center [1156, 513] width 75 height 18
click at [1248, 514] on div at bounding box center [818, 523] width 1353 height 18
click at [1290, 506] on div at bounding box center [1306, 513] width 75 height 18
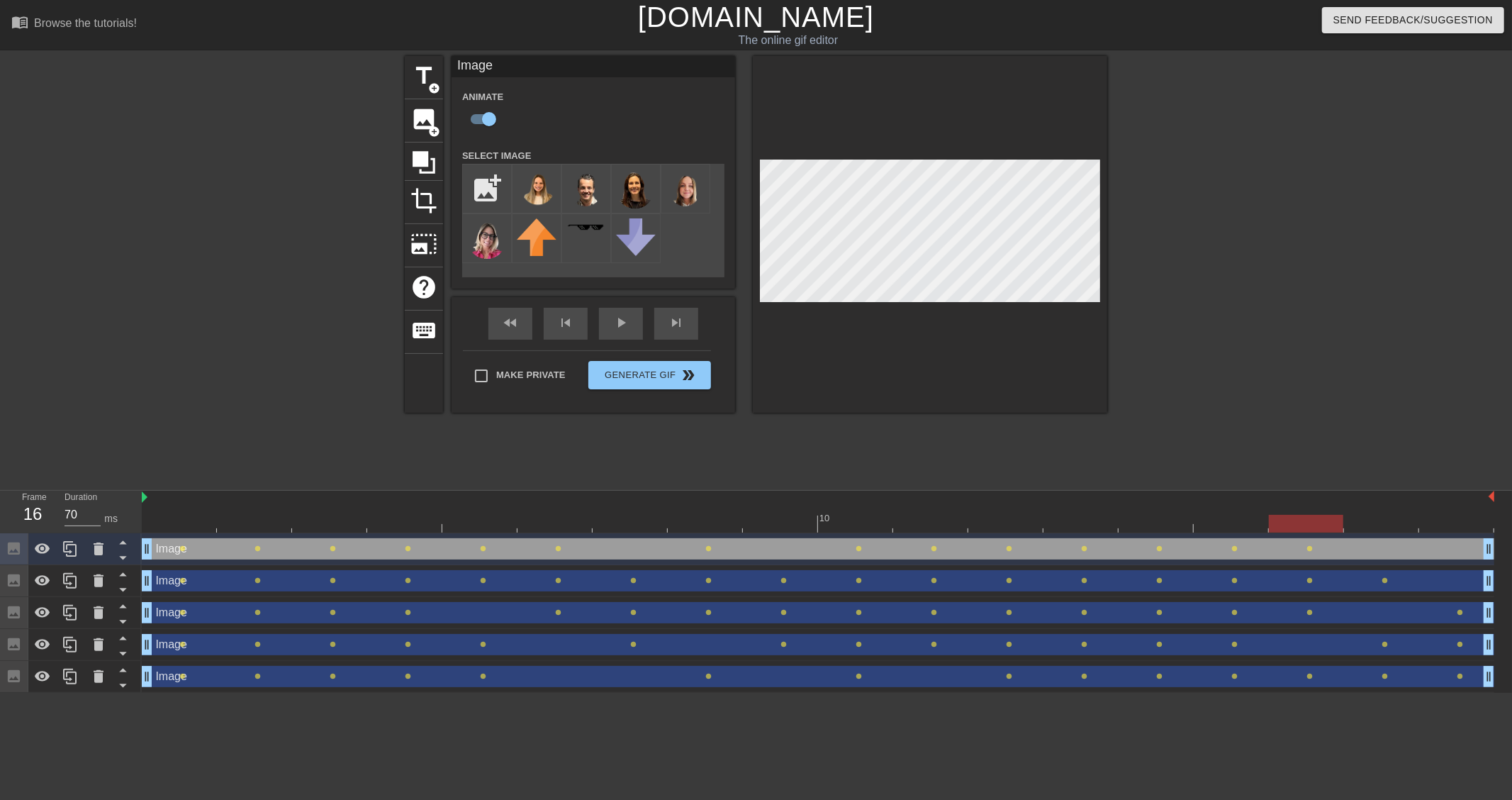
type input "60"
click at [1377, 526] on div at bounding box center [818, 523] width 1353 height 18
click at [1449, 522] on div at bounding box center [818, 523] width 1353 height 18
click at [672, 369] on div "Make Private Generate Gif double_arrow" at bounding box center [587, 378] width 248 height 56
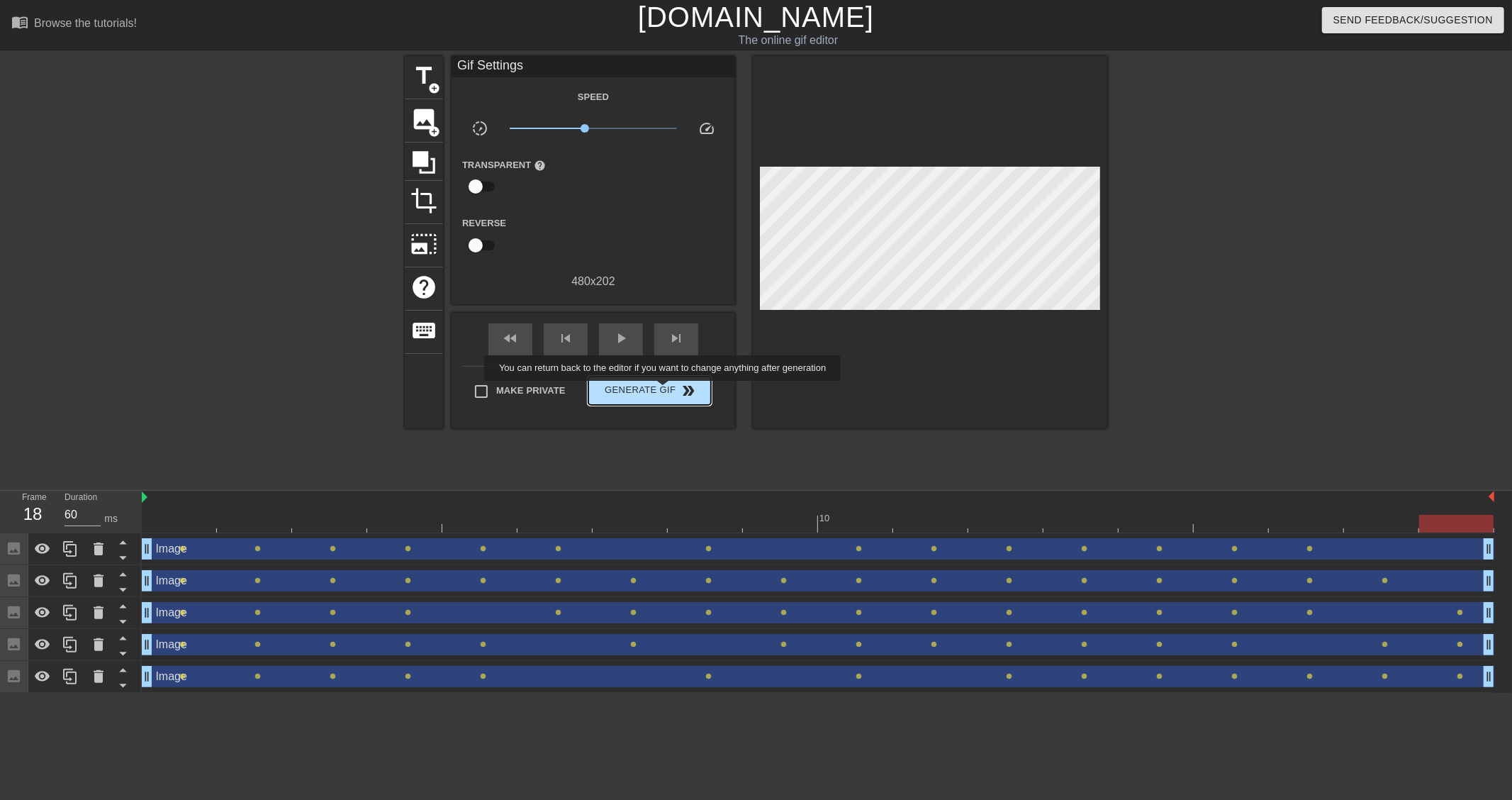
click at [664, 390] on span "Generate Gif double_arrow" at bounding box center [649, 390] width 111 height 17
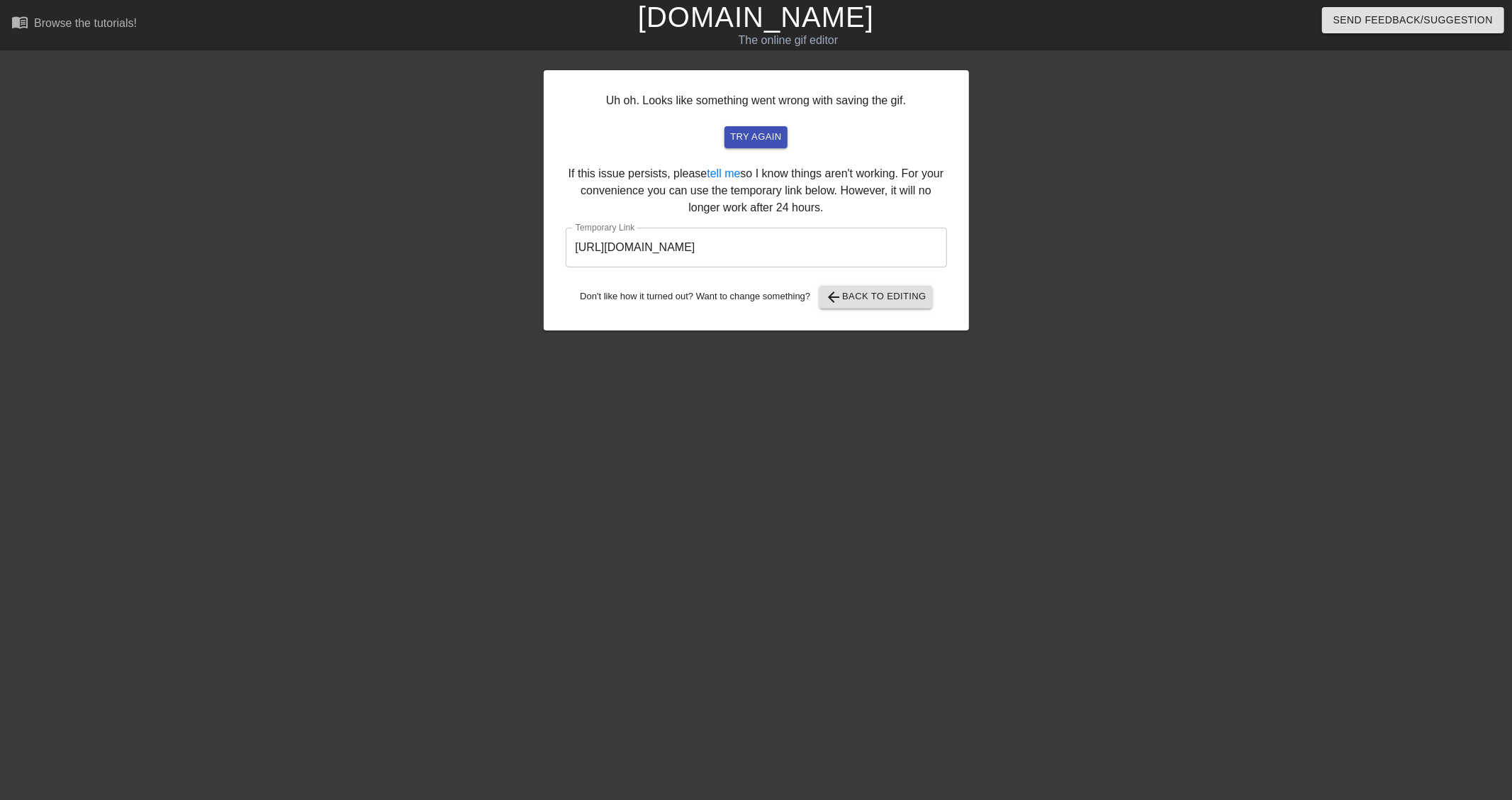
click at [681, 241] on input "[URL][DOMAIN_NAME]" at bounding box center [756, 247] width 381 height 39
drag, startPoint x: 895, startPoint y: 246, endPoint x: 443, endPoint y: 237, distance: 452.1
click at [443, 237] on div "Uh oh. Looks like something went wrong with saving the gif. try again If this i…" at bounding box center [756, 269] width 1512 height 425
